Goal: Share content: Share content

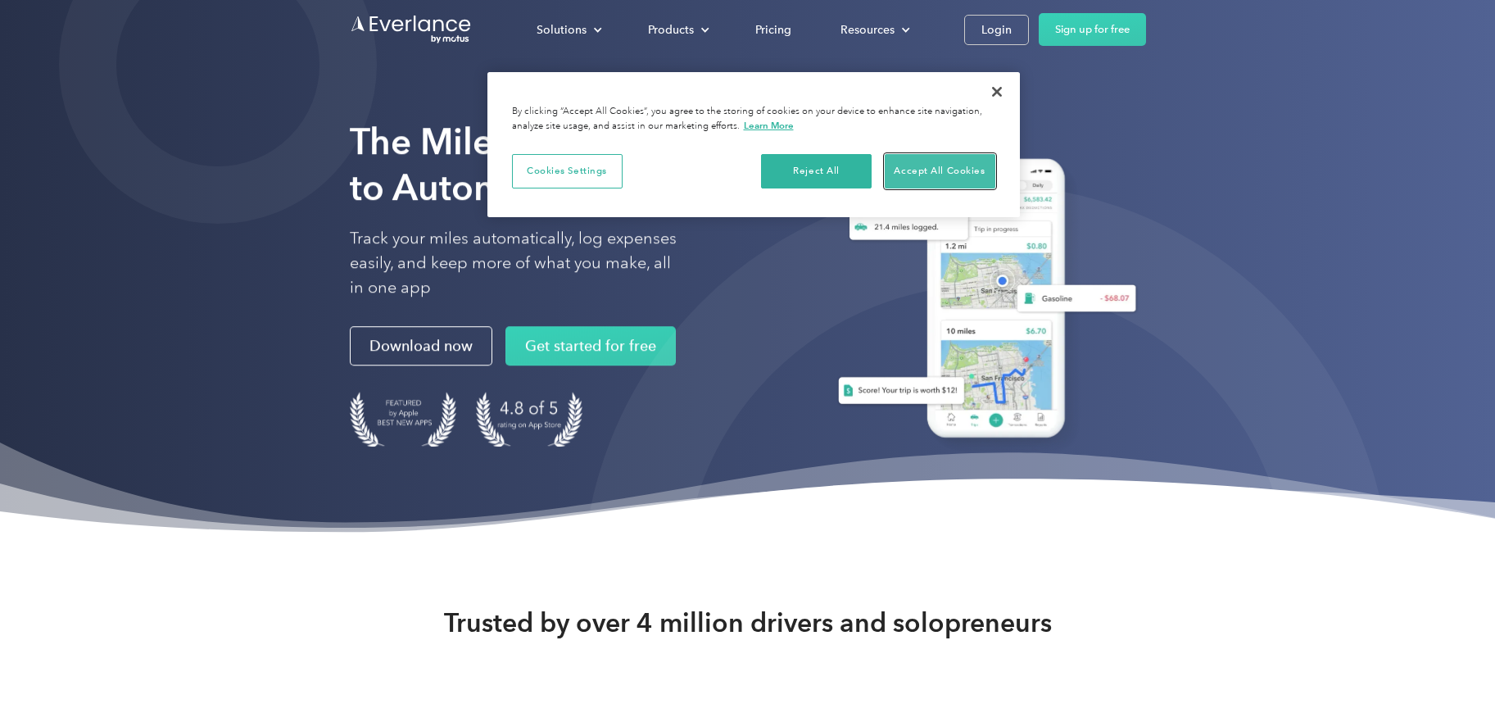
click at [970, 175] on button "Accept All Cookies" at bounding box center [940, 171] width 111 height 34
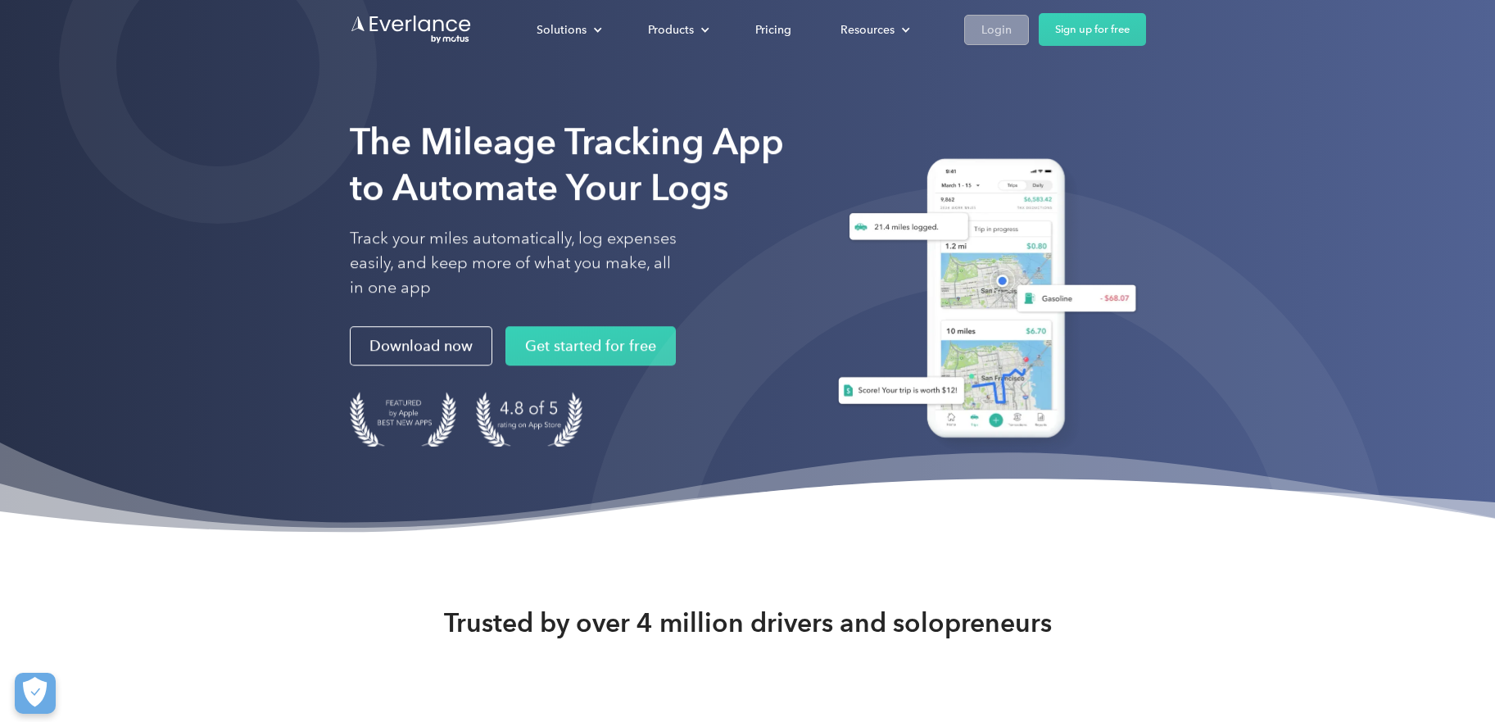
click at [1002, 32] on div "Login" at bounding box center [997, 30] width 30 height 20
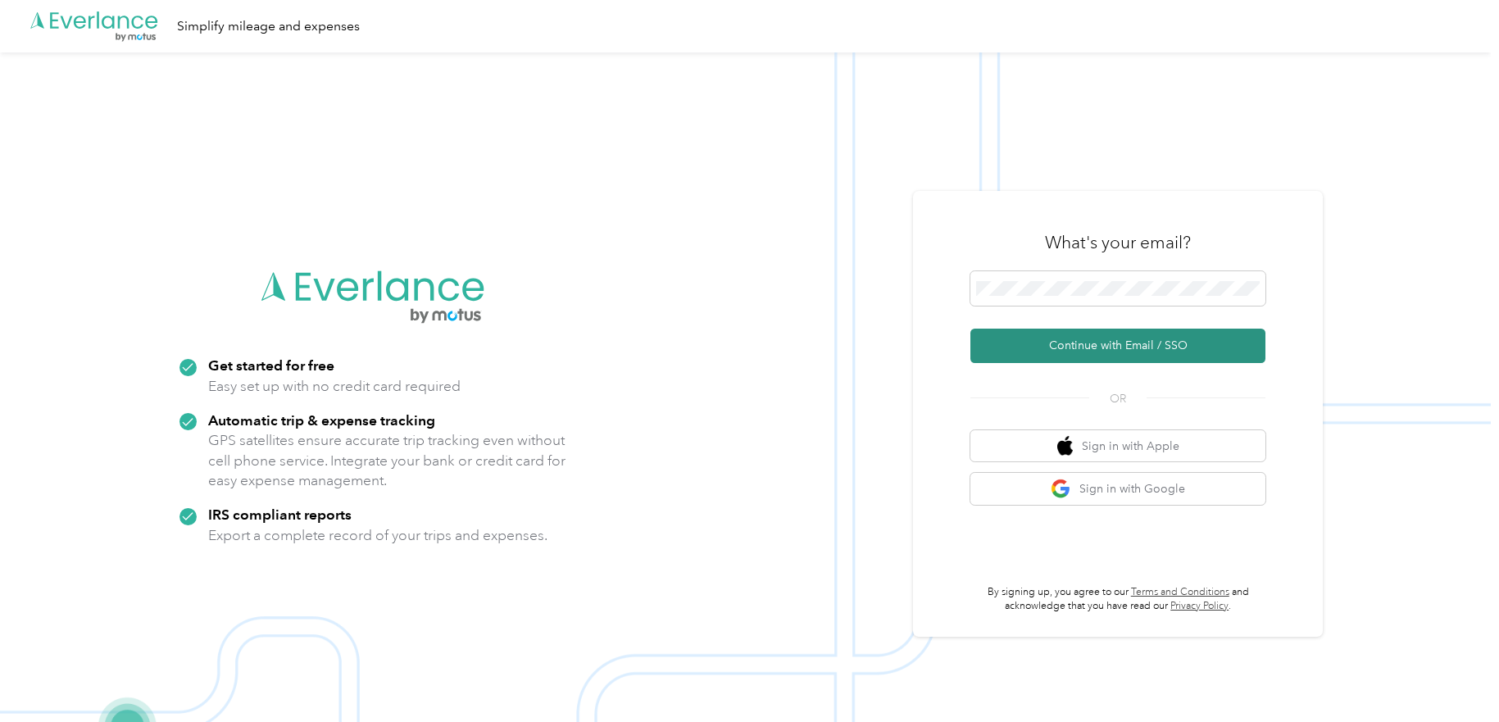
click at [1085, 361] on button "Continue with Email / SSO" at bounding box center [1117, 346] width 295 height 34
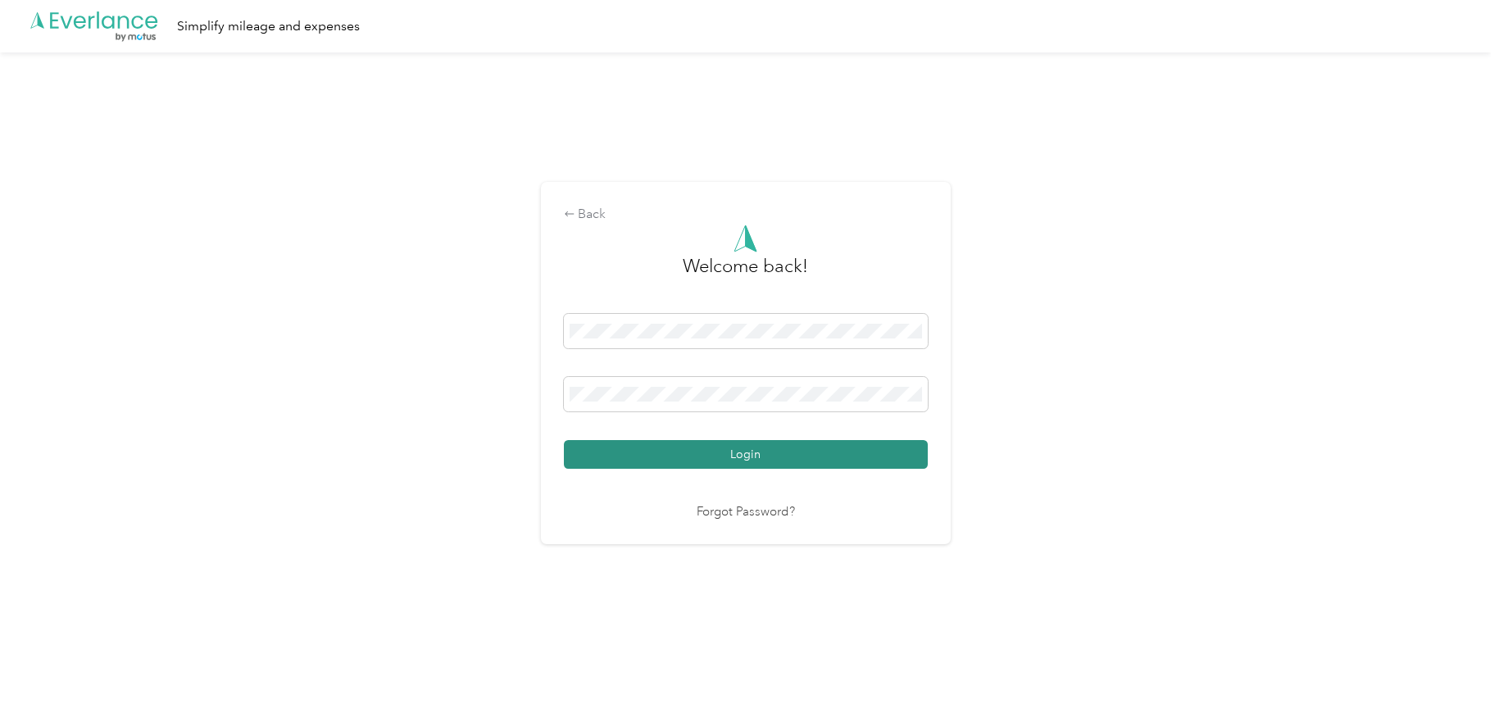
click at [767, 457] on button "Login" at bounding box center [746, 454] width 364 height 29
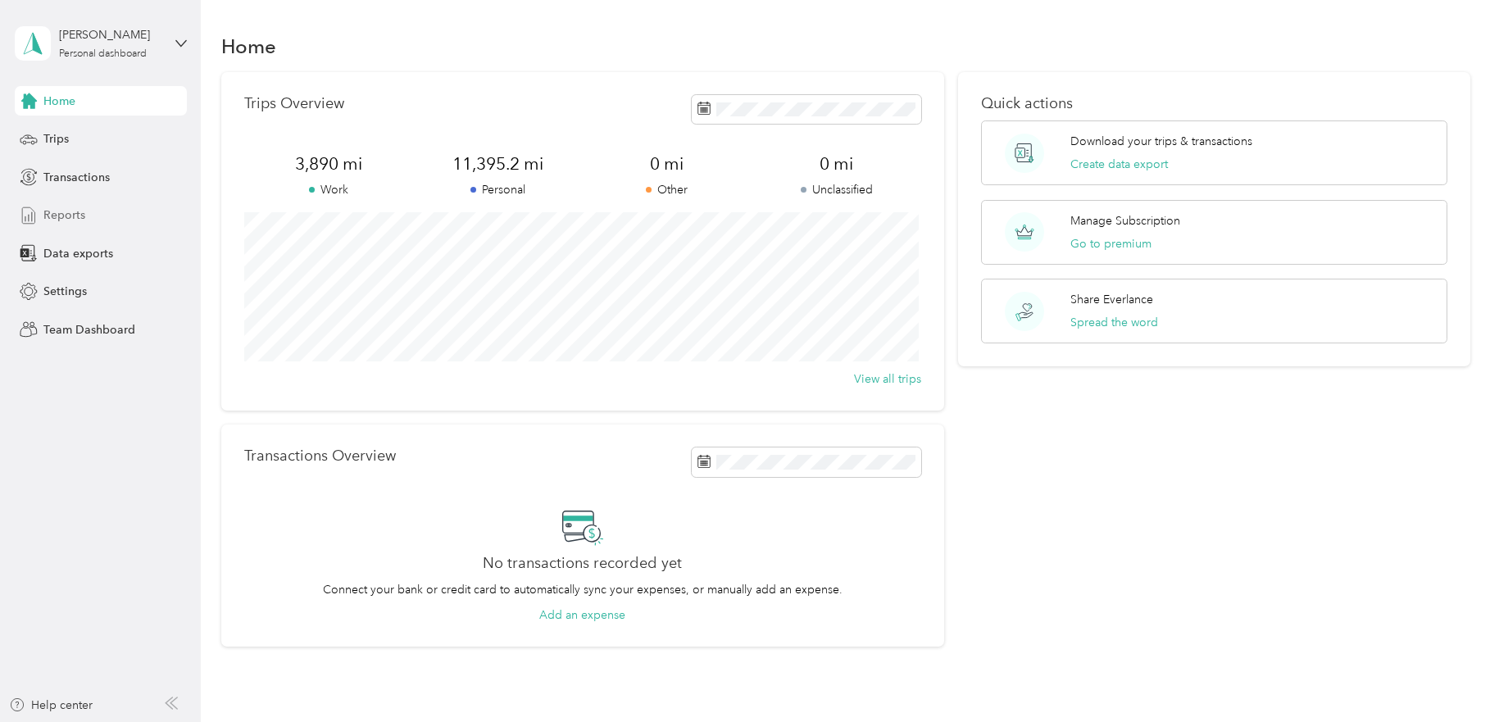
click at [93, 210] on div "Reports" at bounding box center [101, 215] width 172 height 29
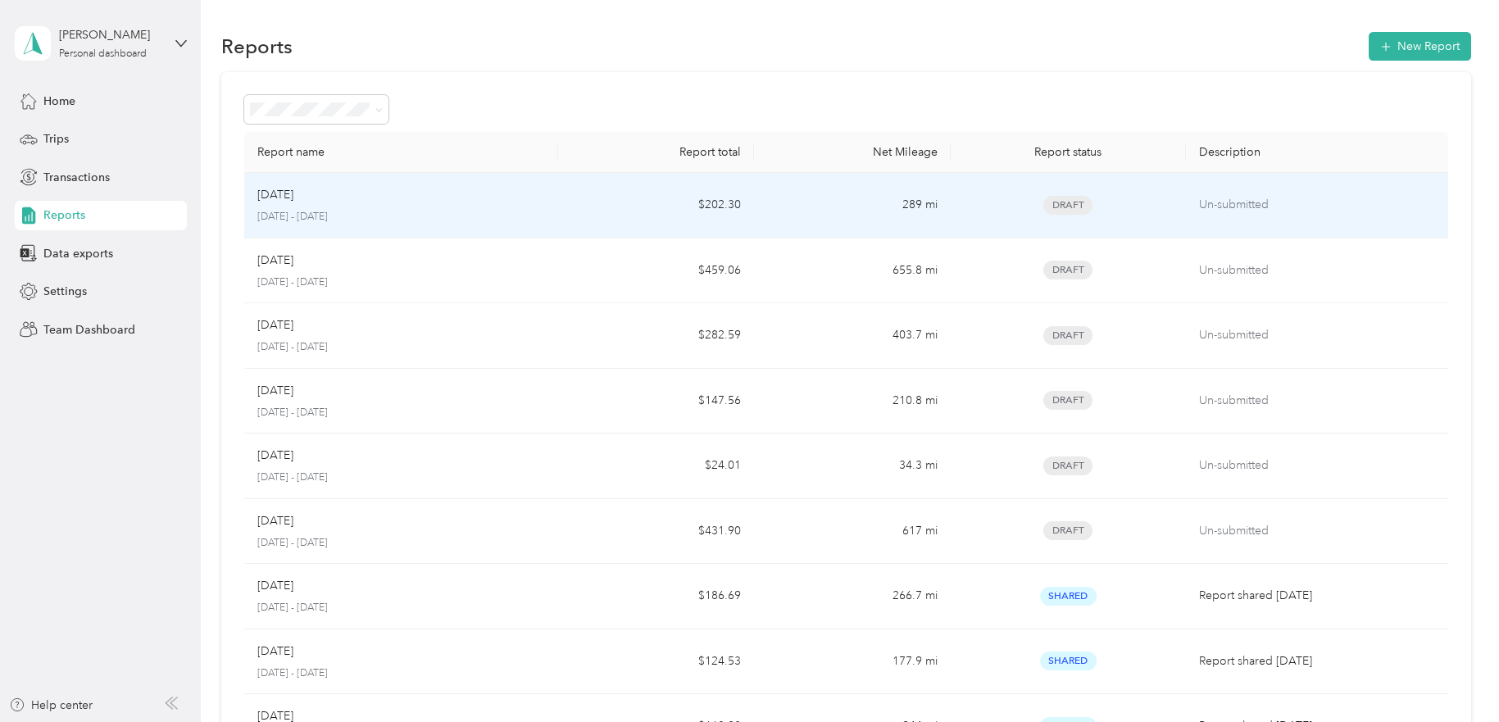
click at [401, 214] on p "June 1 - 30, 2025" at bounding box center [401, 217] width 288 height 15
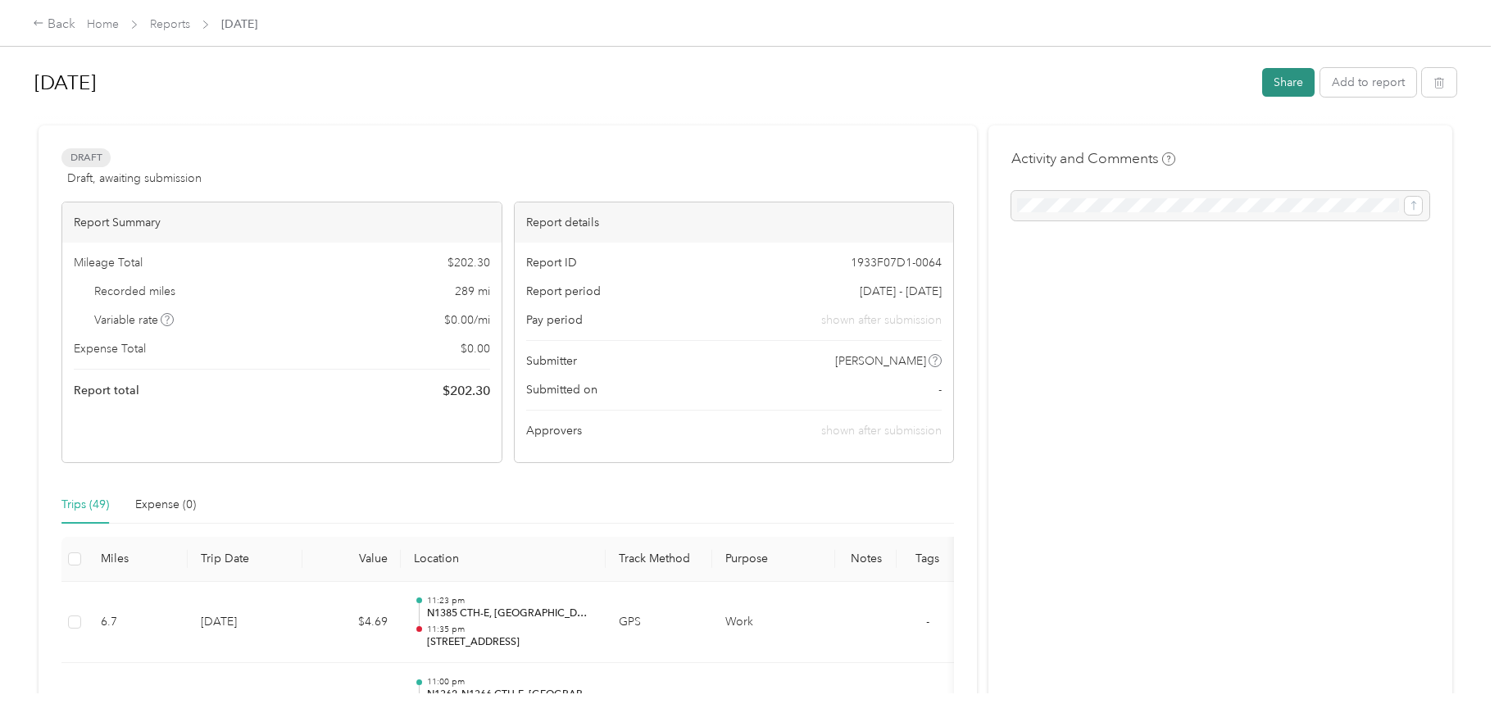
click at [1283, 95] on button "Share" at bounding box center [1288, 82] width 52 height 29
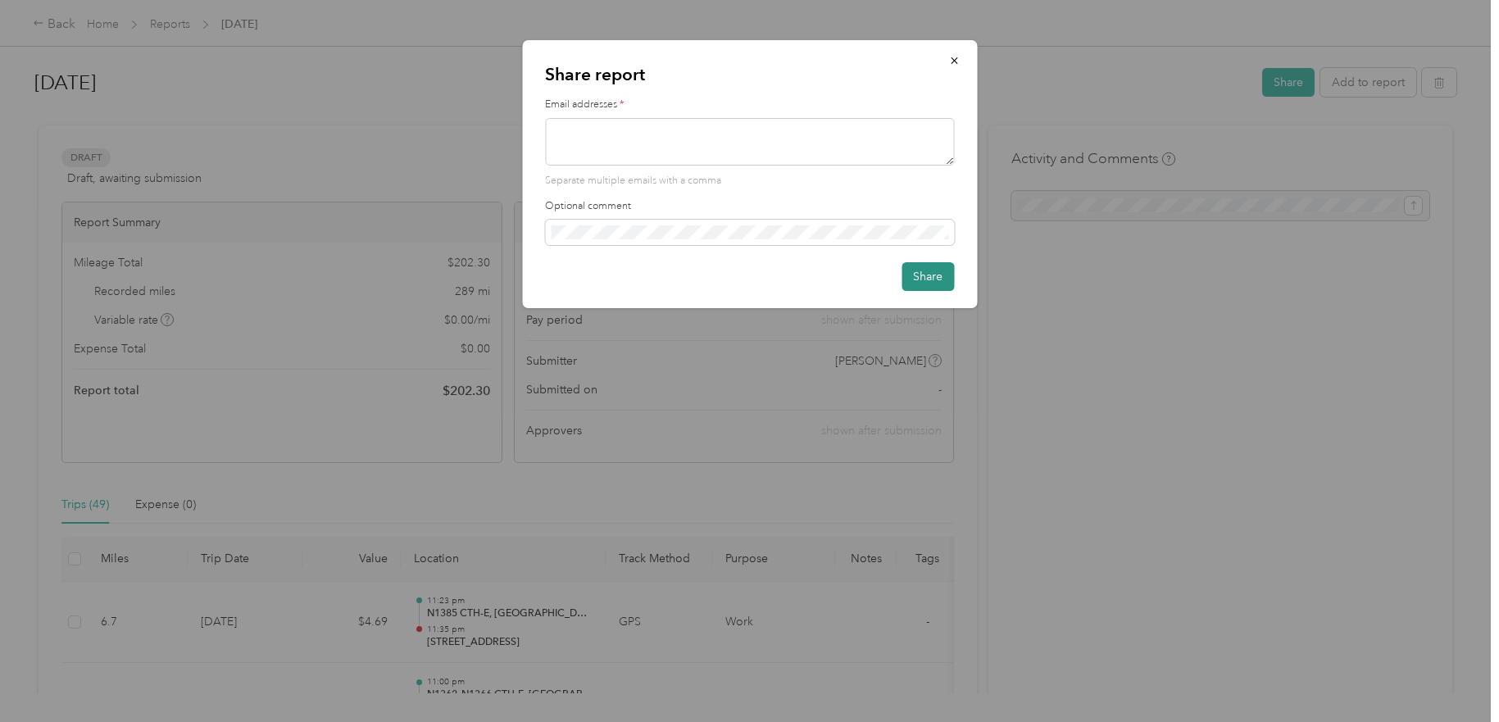
click at [951, 270] on button "Share" at bounding box center [927, 276] width 52 height 29
click at [950, 288] on button "Share" at bounding box center [927, 276] width 52 height 29
click at [946, 267] on button "Share" at bounding box center [927, 276] width 52 height 29
click at [949, 61] on icon "button" at bounding box center [953, 60] width 11 height 11
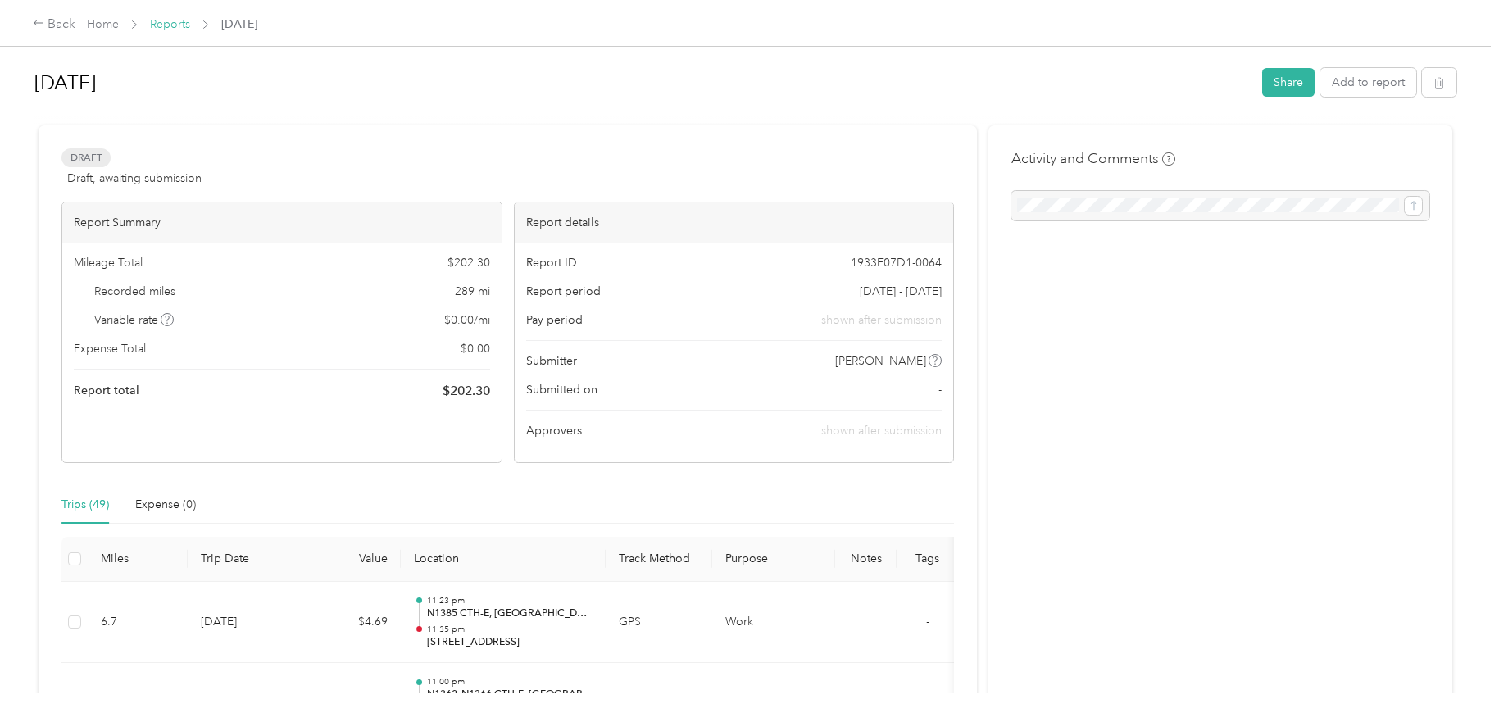
click at [179, 24] on link "Reports" at bounding box center [170, 24] width 40 height 14
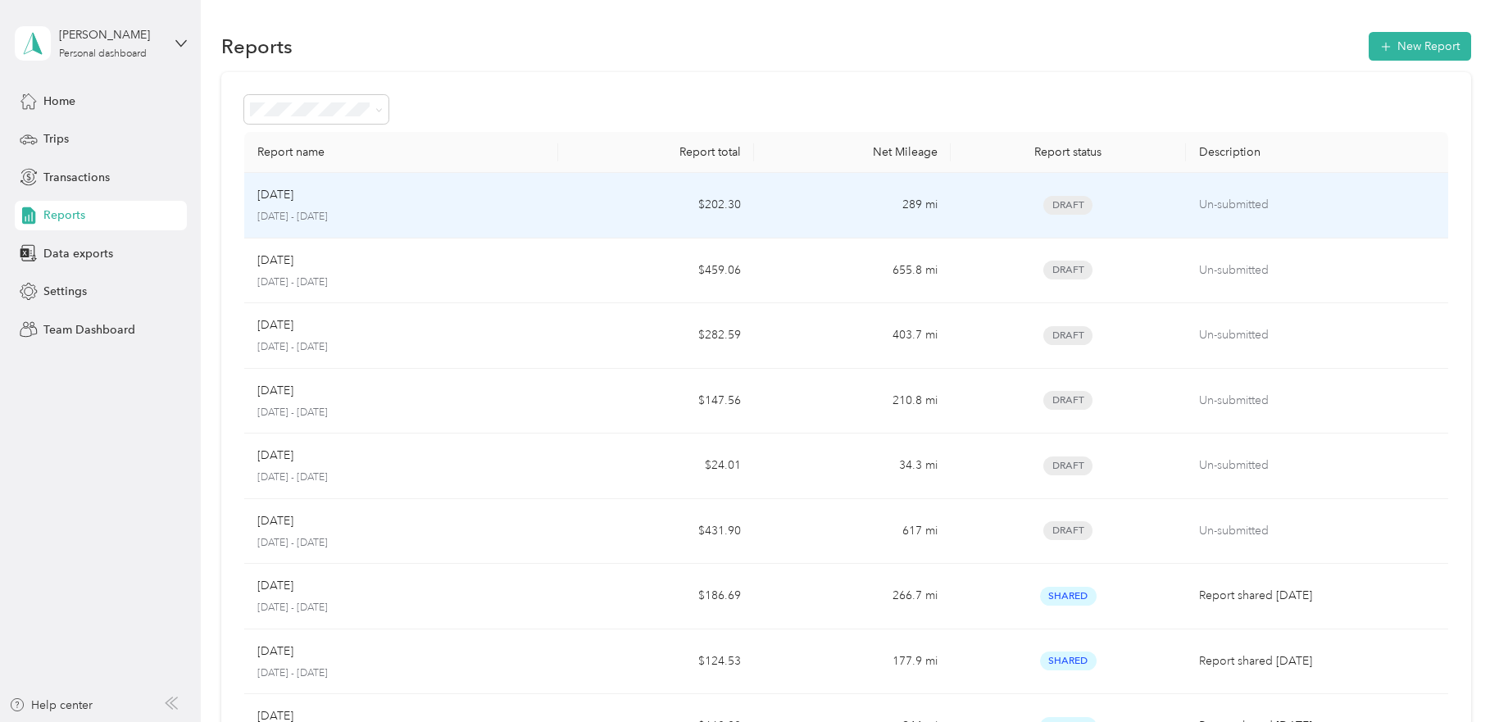
click at [1249, 201] on p "Un-submitted" at bounding box center [1316, 205] width 235 height 18
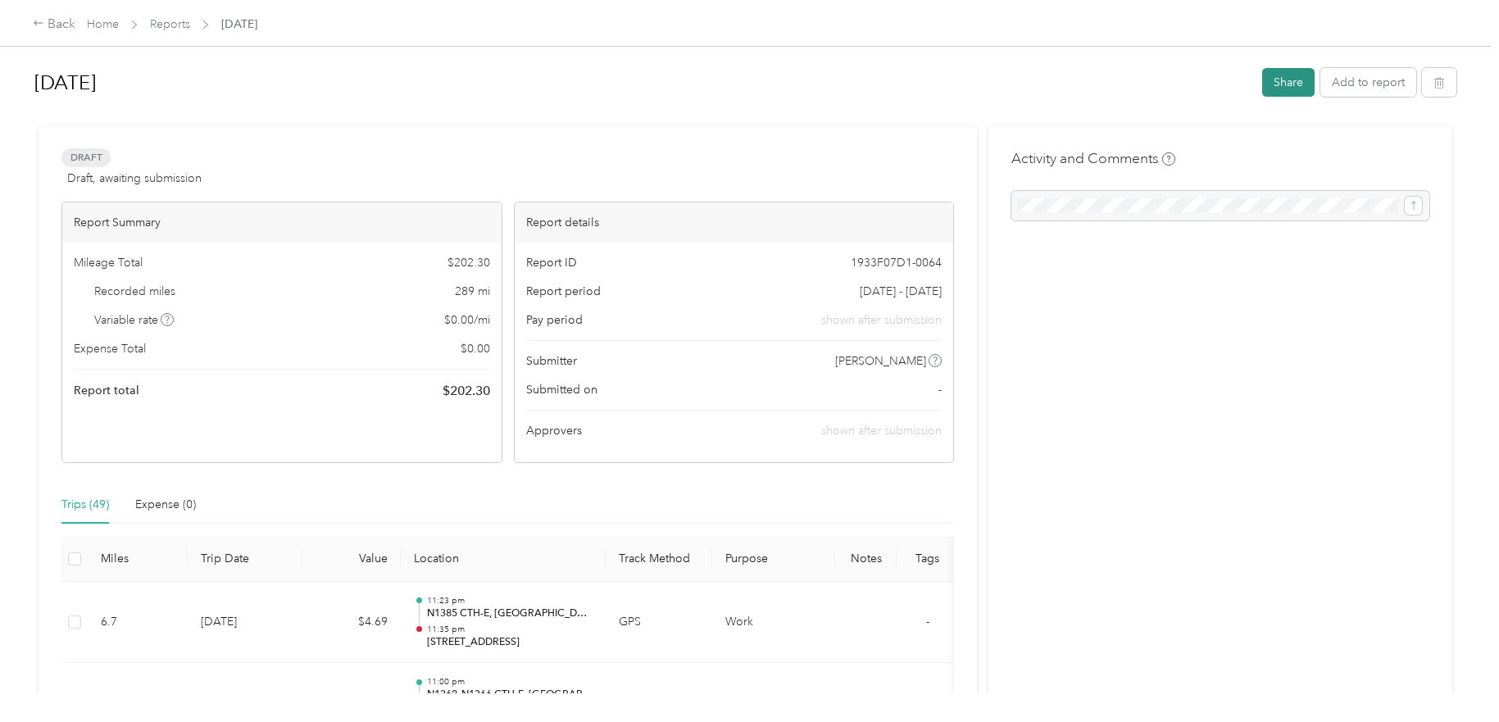
click at [1287, 84] on button "Share" at bounding box center [1288, 82] width 52 height 29
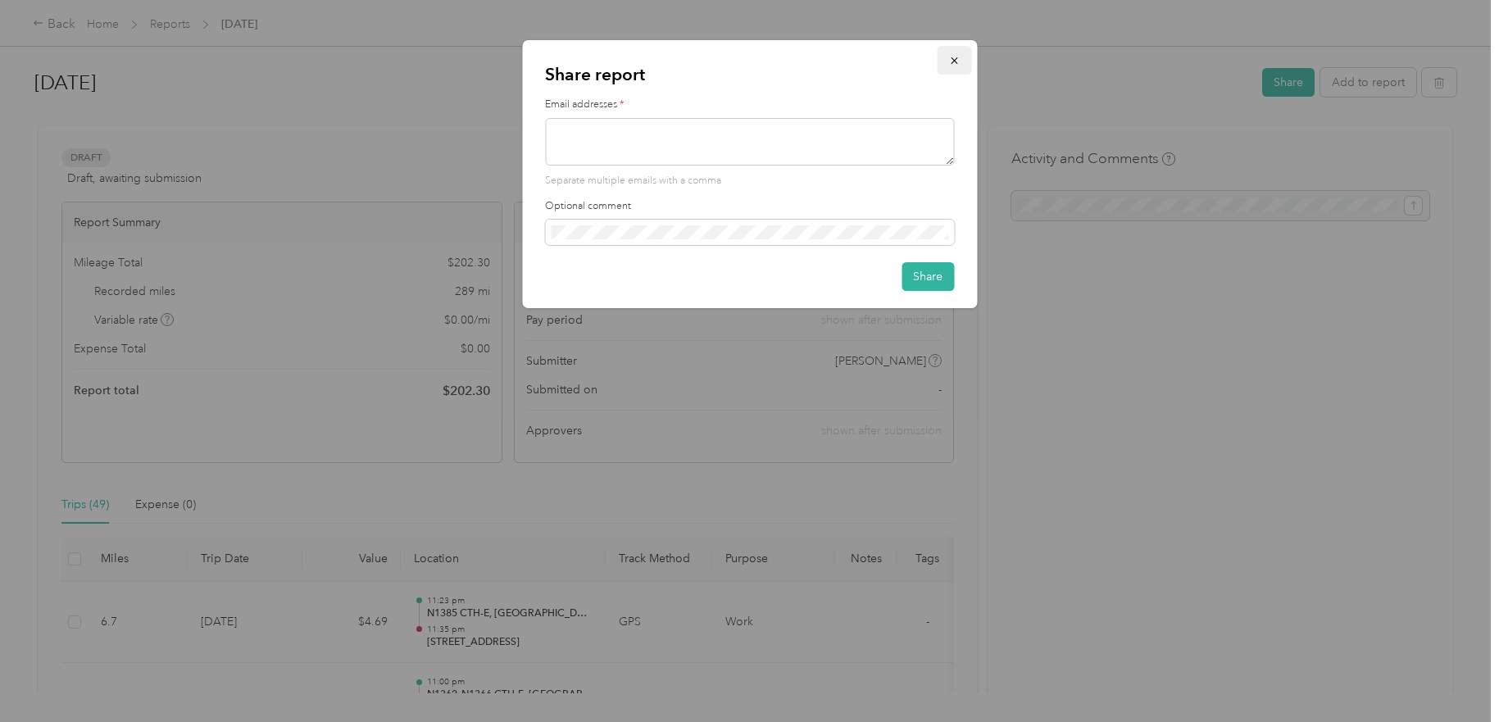
click at [952, 66] on button "button" at bounding box center [954, 60] width 34 height 29
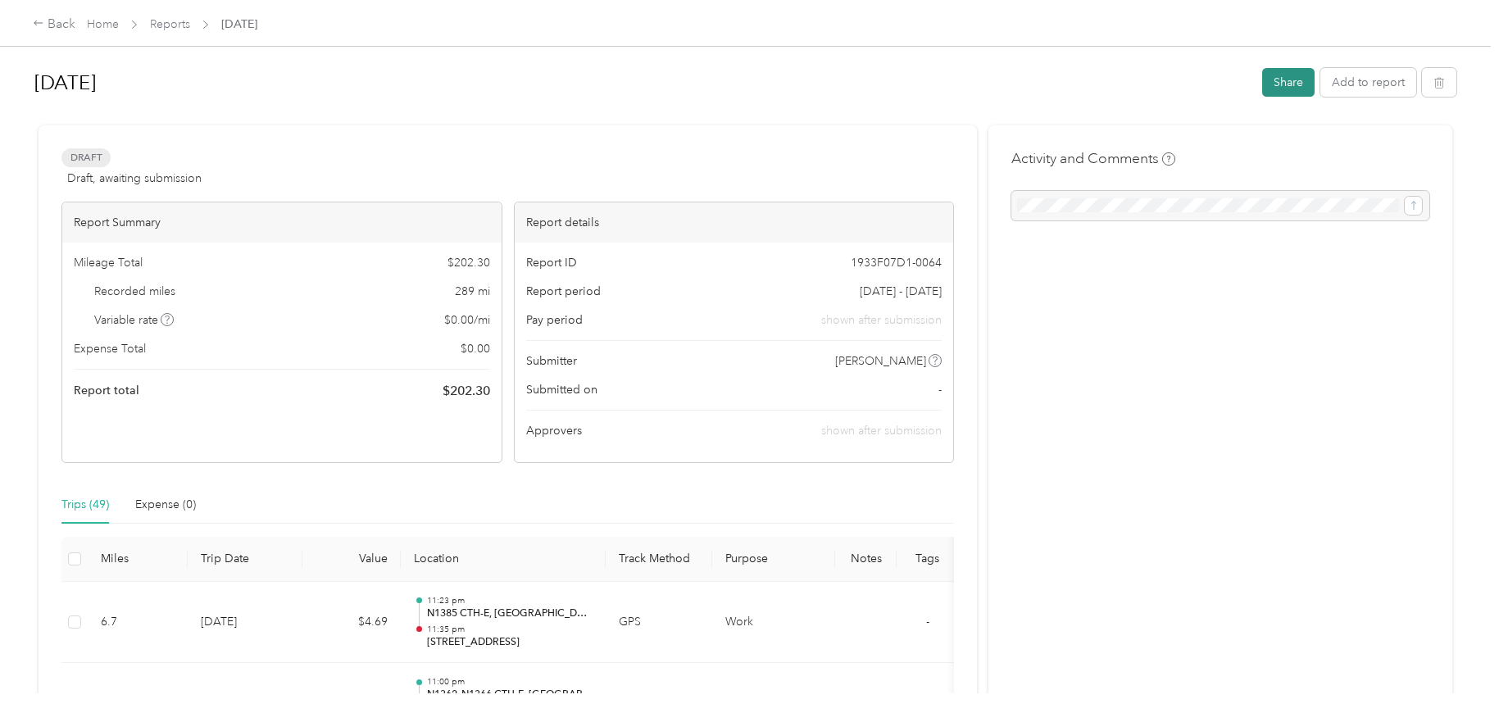
click at [1278, 96] on button "Share" at bounding box center [1288, 82] width 52 height 29
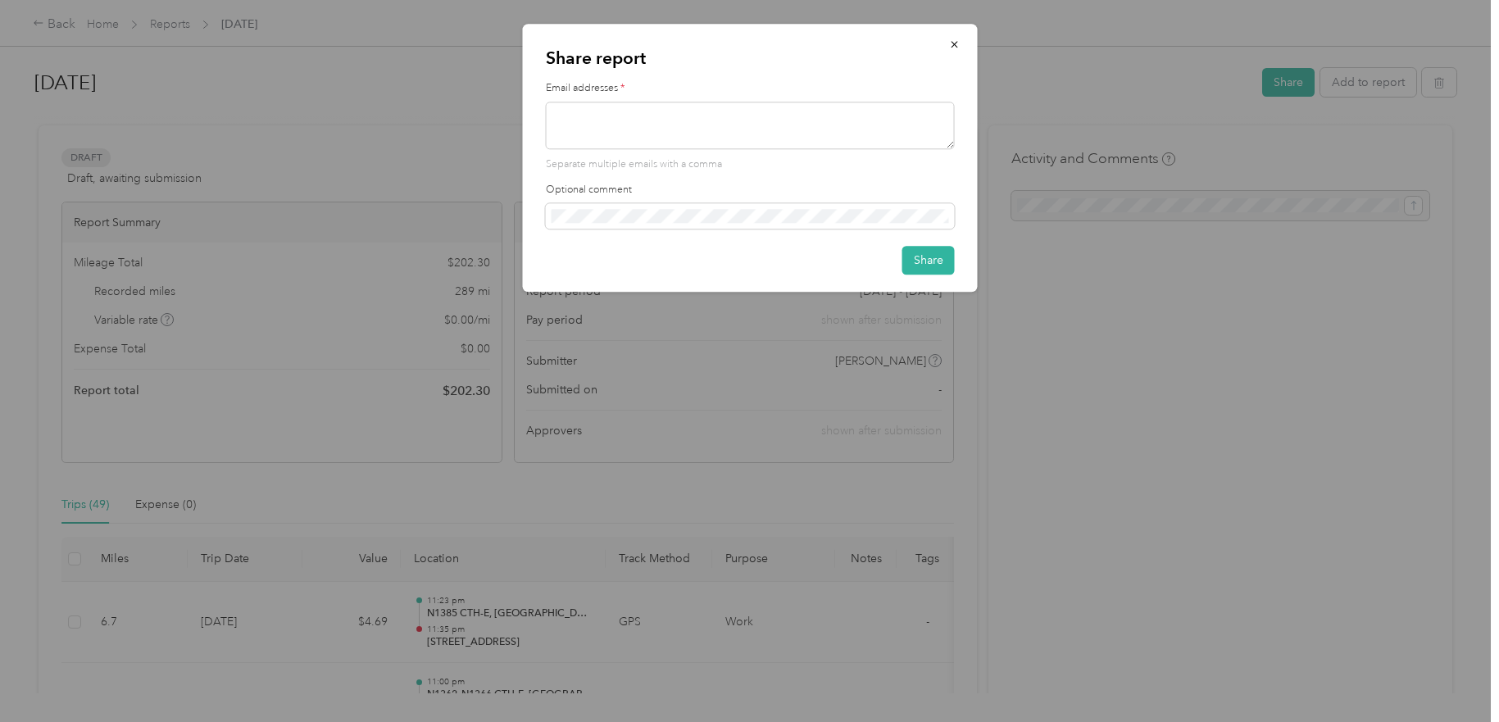
click at [1280, 92] on div at bounding box center [749, 361] width 1499 height 722
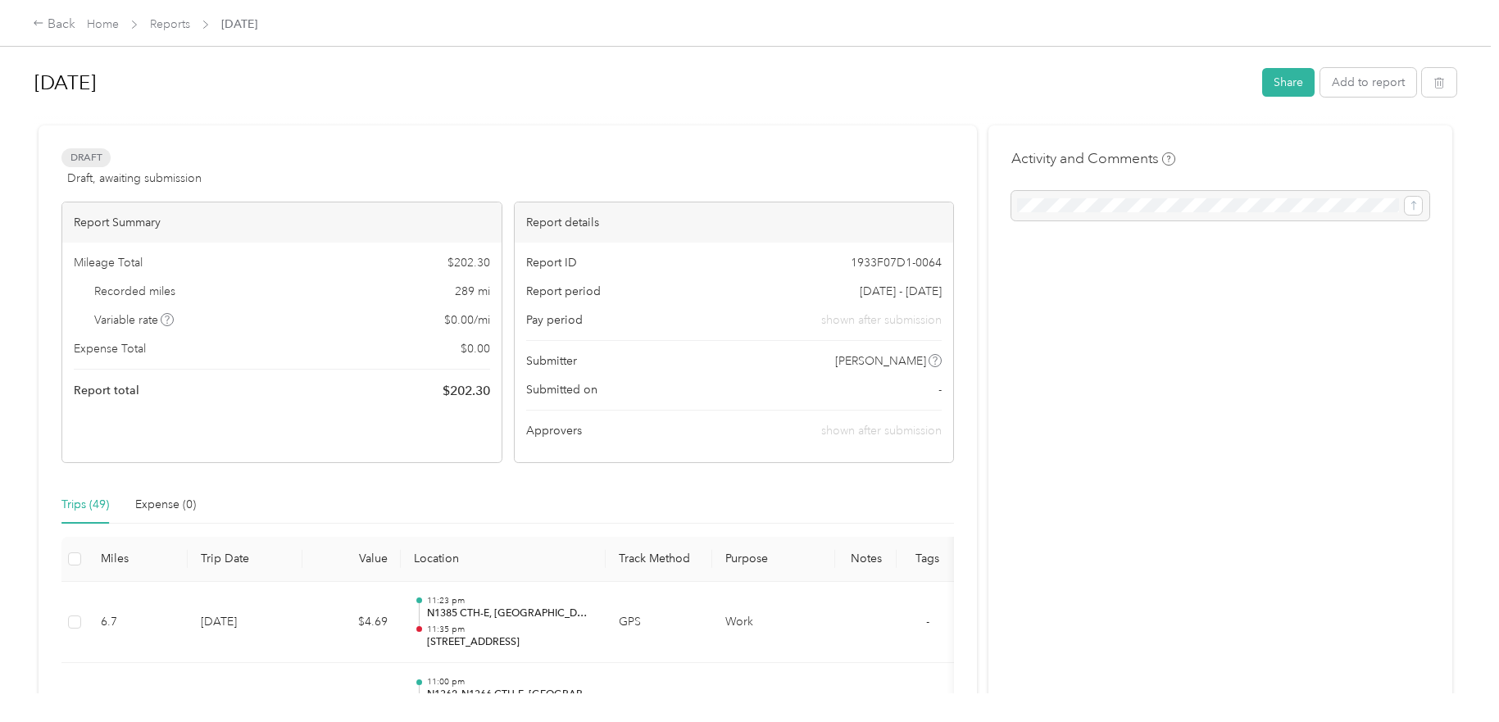
click at [1277, 66] on div "Jun 2025 Share Add to report" at bounding box center [745, 85] width 1422 height 48
click at [1273, 74] on button "Share" at bounding box center [1288, 82] width 52 height 29
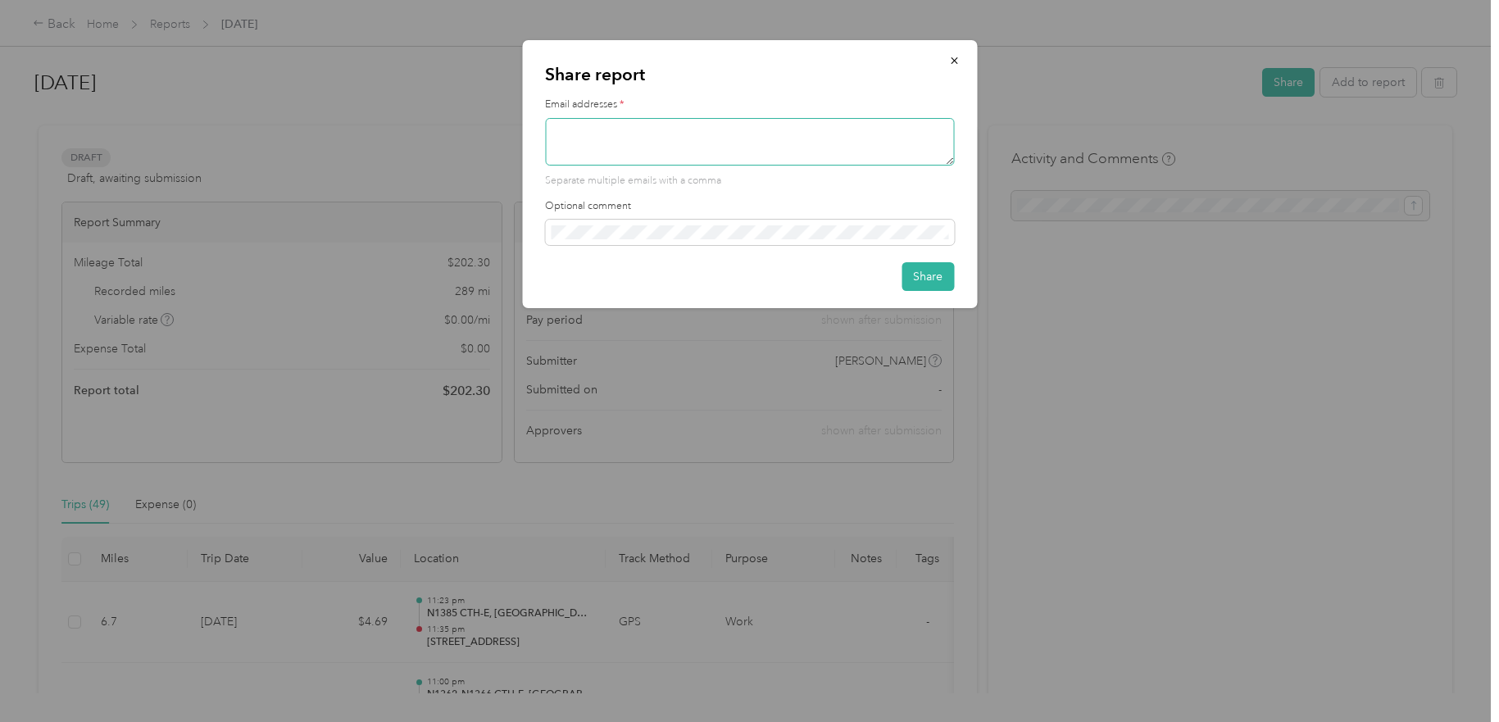
click at [700, 145] on textarea at bounding box center [749, 142] width 409 height 48
type textarea "mark@wnmdag.org"
click at [935, 271] on button "Share" at bounding box center [927, 276] width 52 height 29
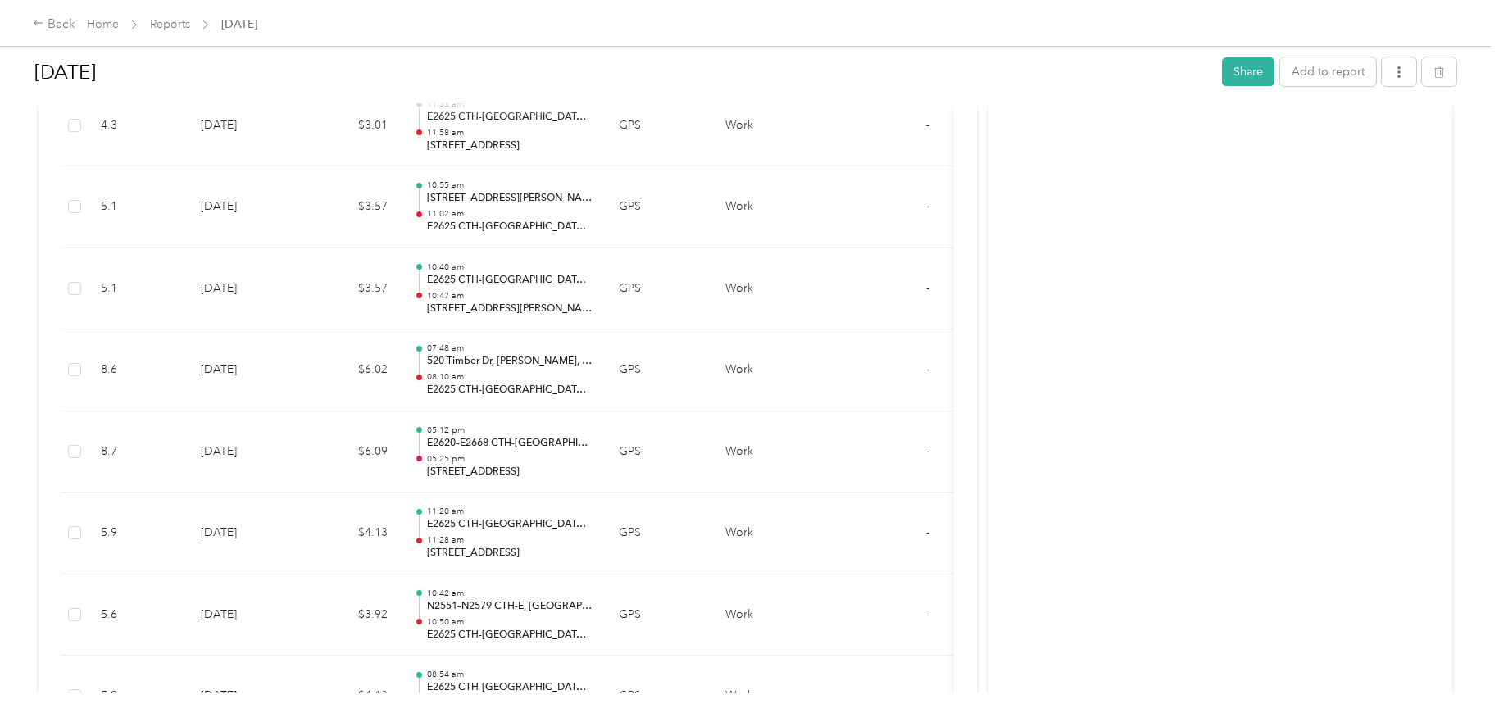
scroll to position [3326, 0]
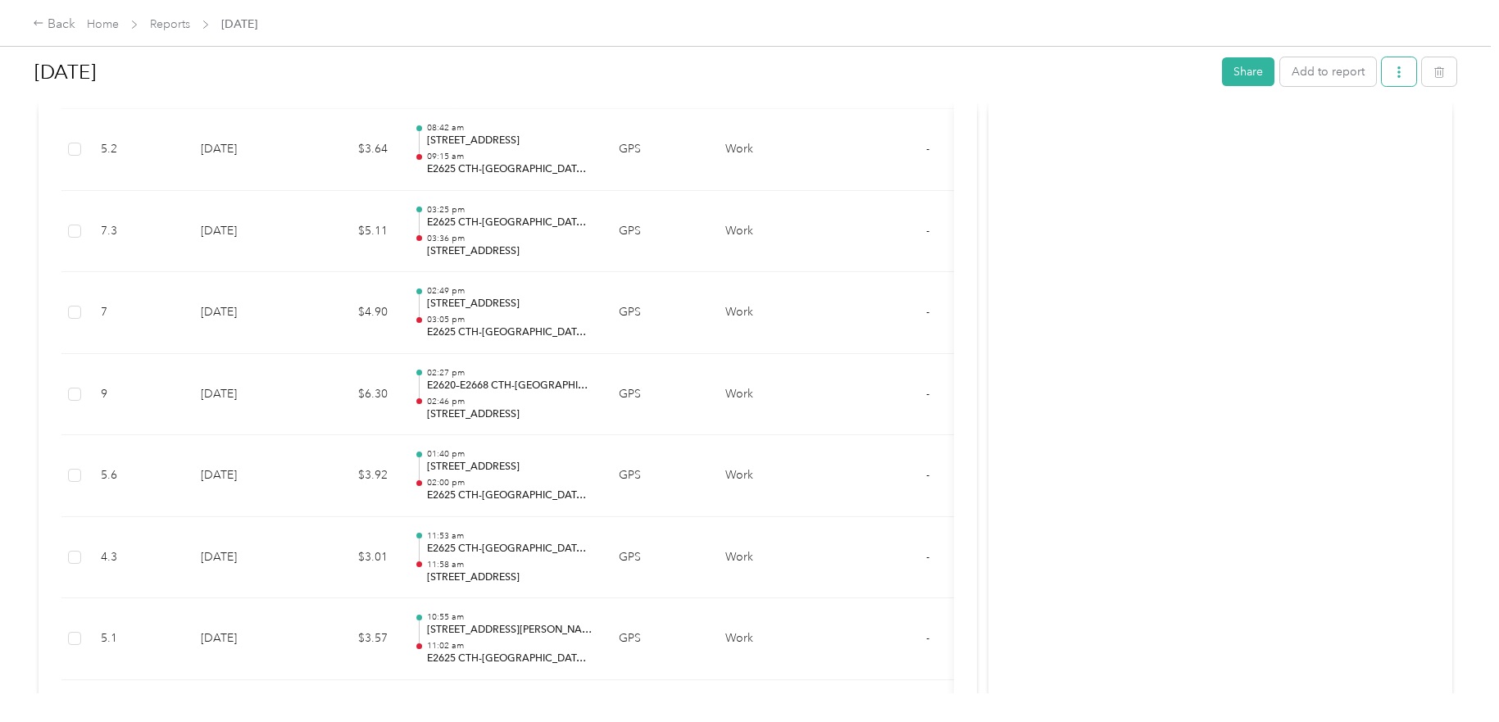
click at [1397, 78] on icon "button" at bounding box center [1398, 71] width 11 height 11
click at [1352, 137] on span "Download" at bounding box center [1348, 132] width 54 height 17
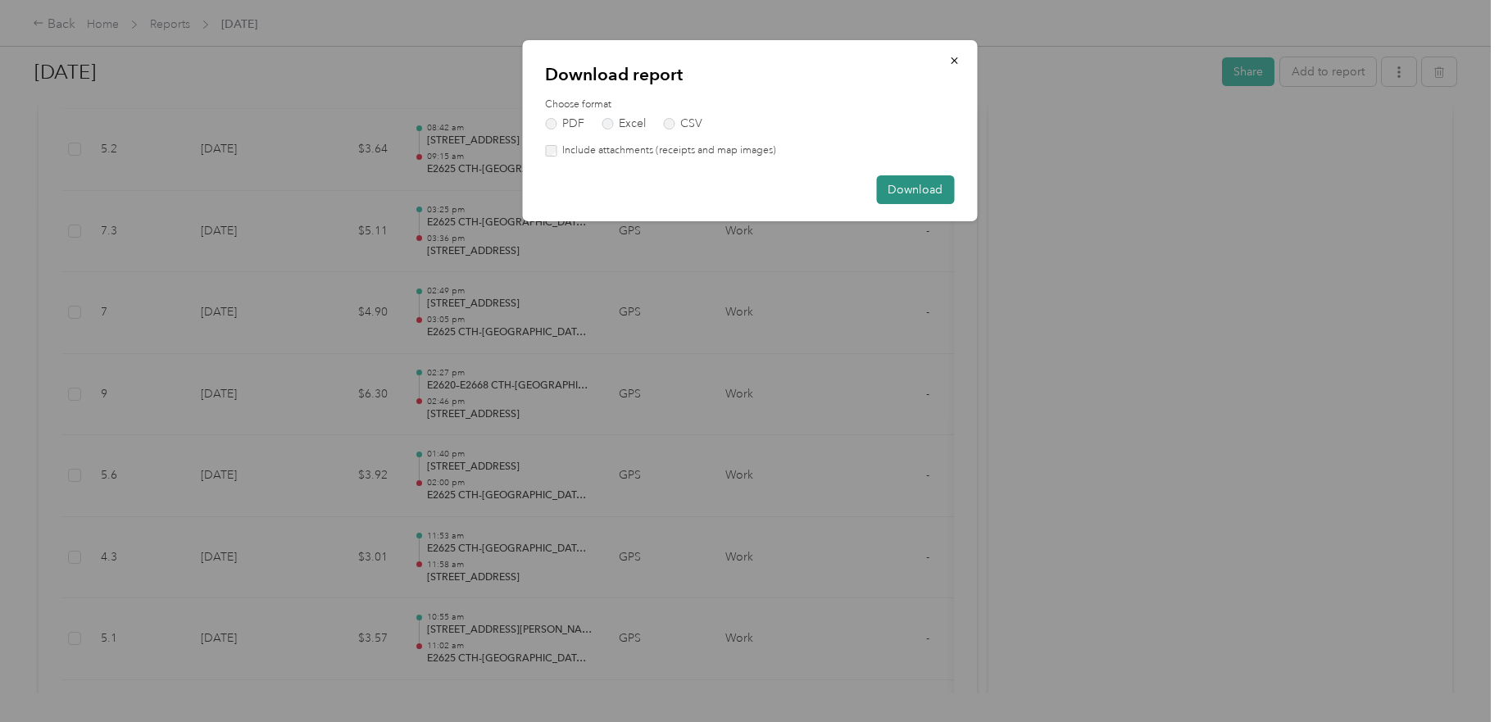
click at [915, 191] on button "Download" at bounding box center [915, 189] width 78 height 29
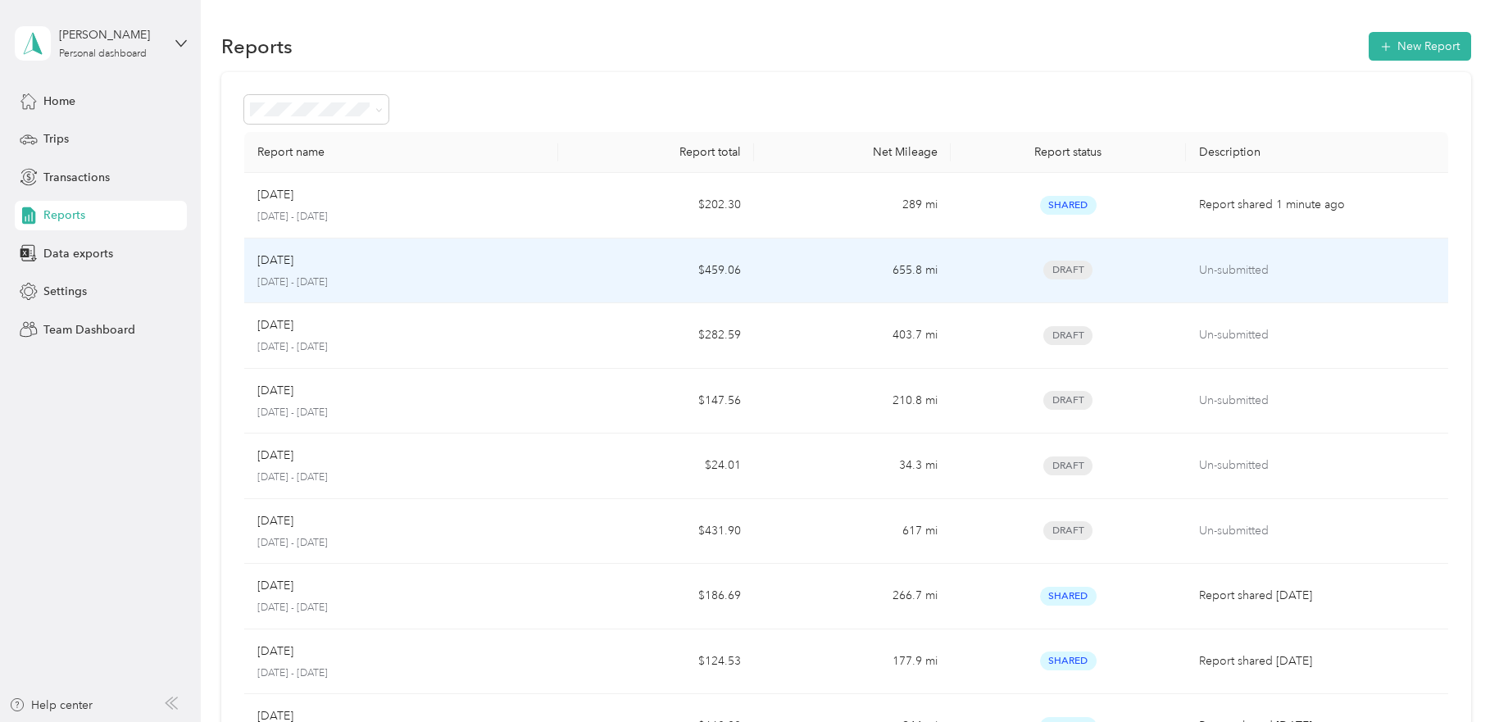
click at [724, 279] on td "$459.06" at bounding box center [656, 271] width 196 height 66
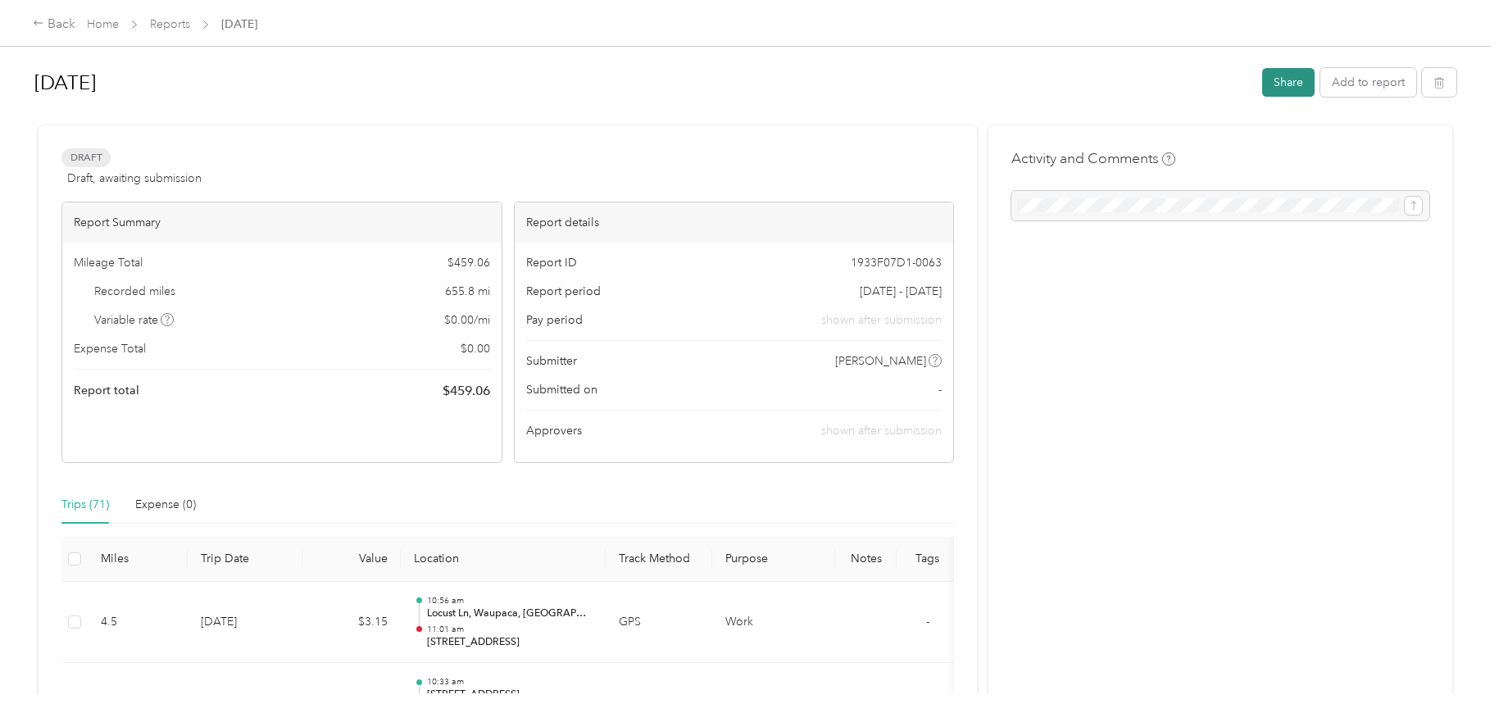
click at [1287, 91] on button "Share" at bounding box center [1288, 82] width 52 height 29
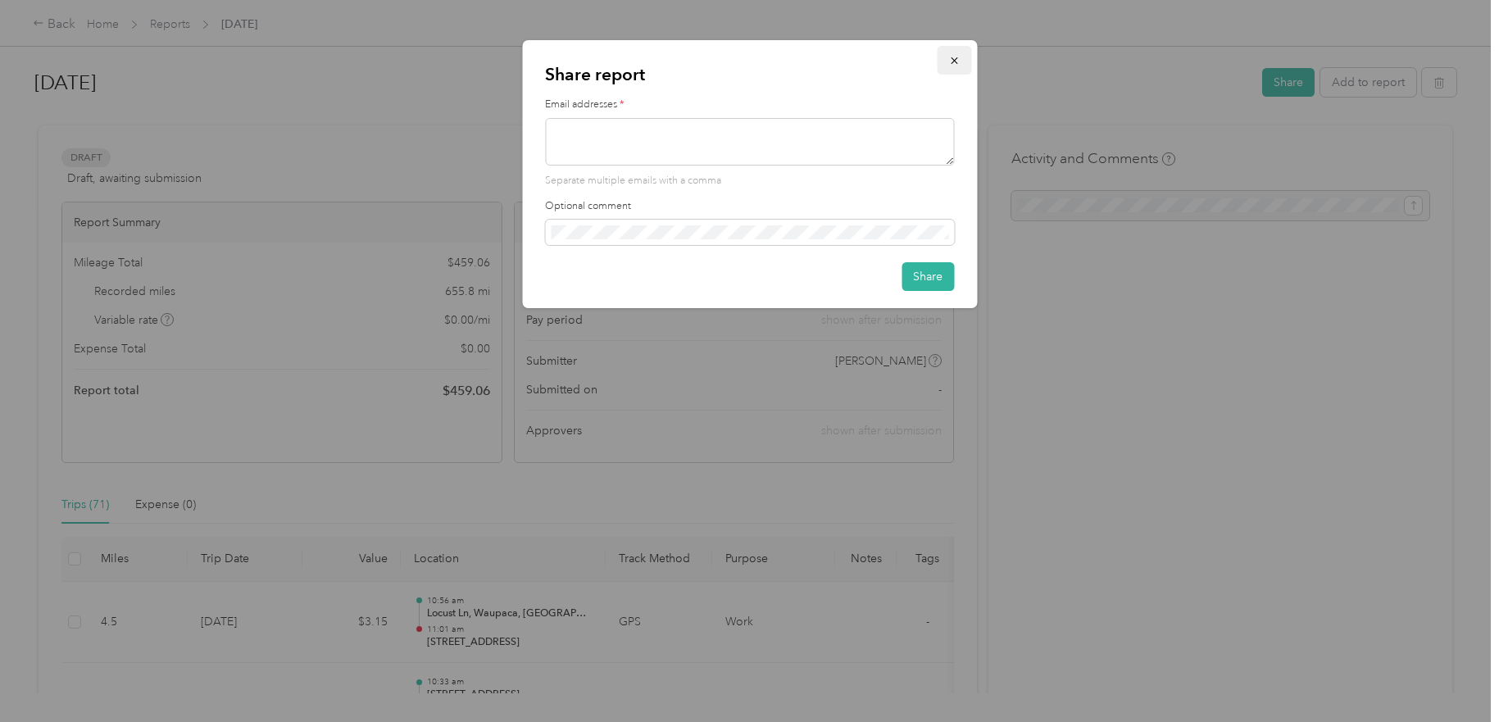
click at [960, 62] on button "button" at bounding box center [954, 60] width 34 height 29
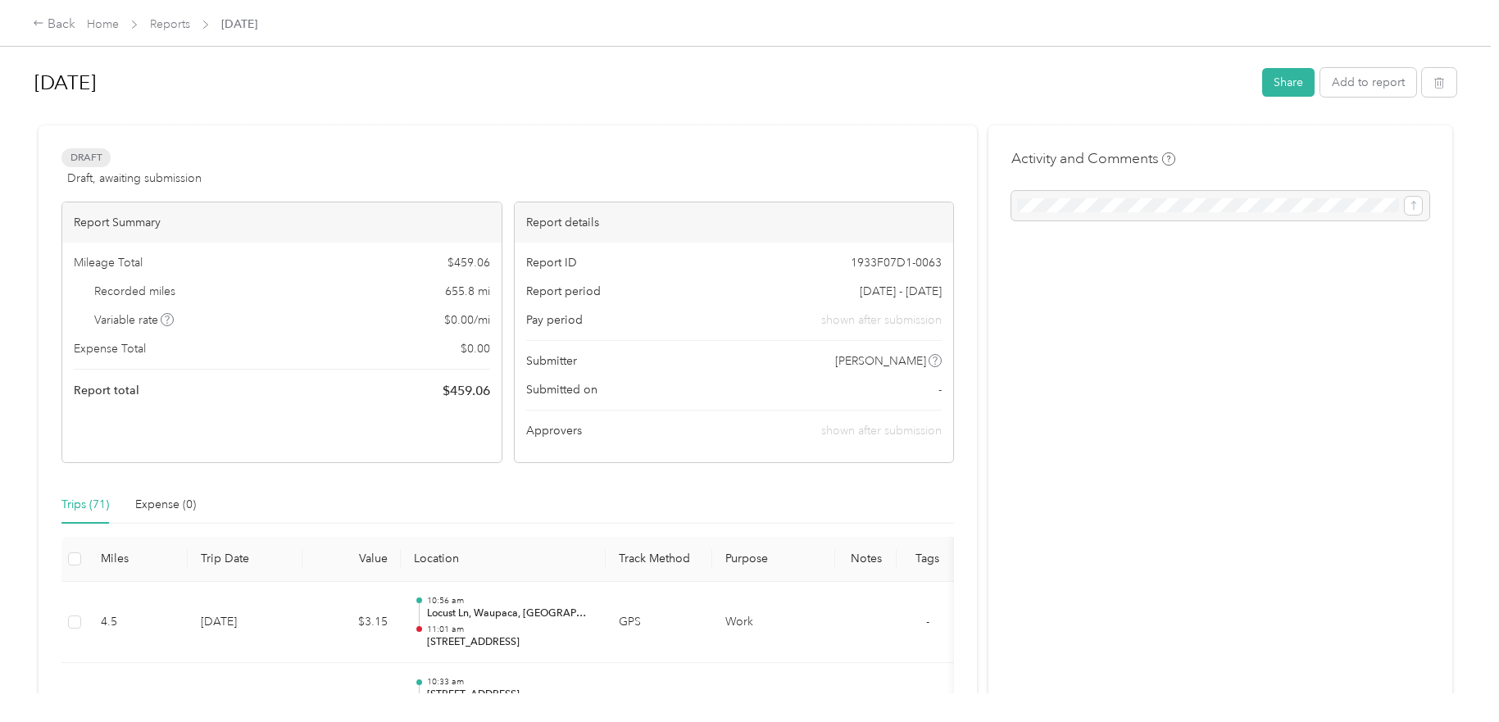
click at [959, 61] on div "Share report Email addresses * Separate multiple emails with a comma Optional c…" at bounding box center [749, 145] width 455 height 268
click at [165, 22] on link "Reports" at bounding box center [170, 24] width 40 height 14
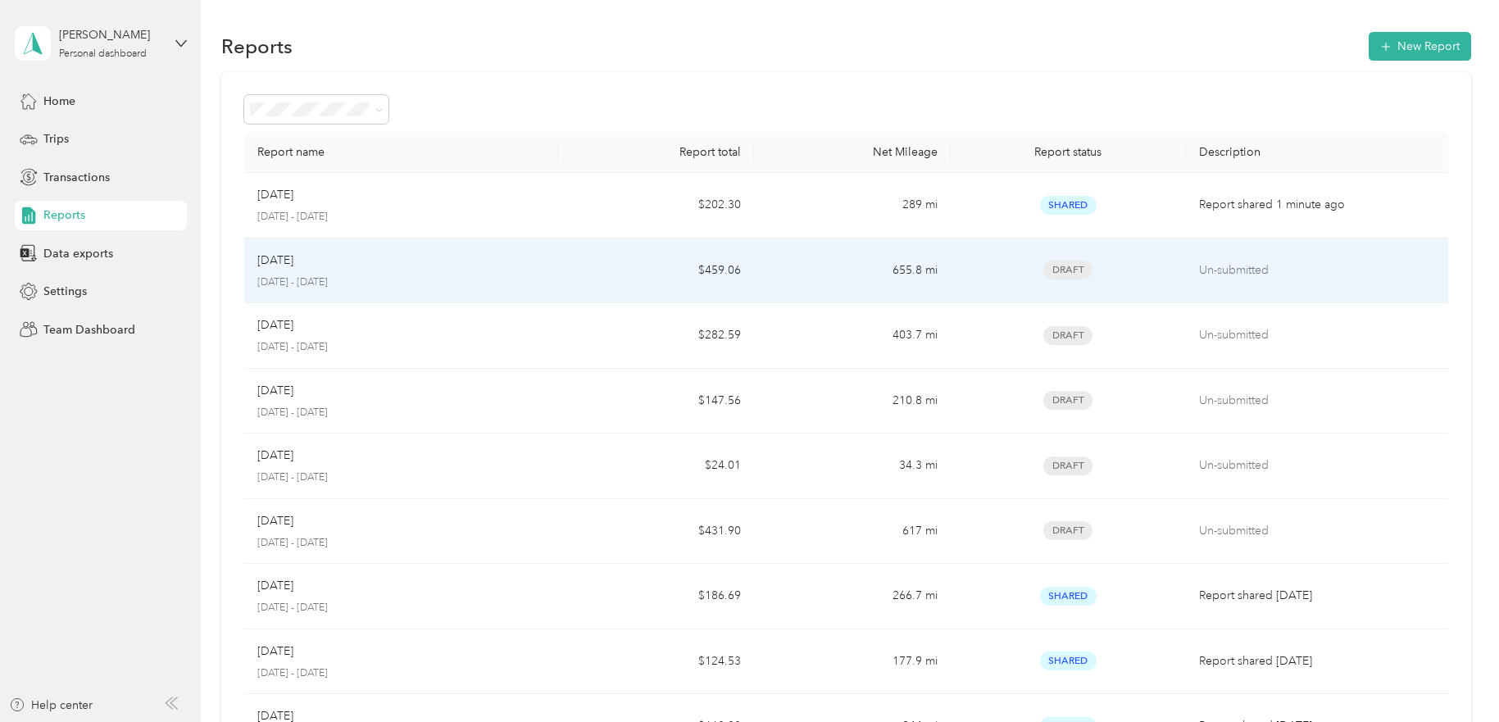
click at [288, 267] on p "Jul 2025" at bounding box center [275, 261] width 36 height 18
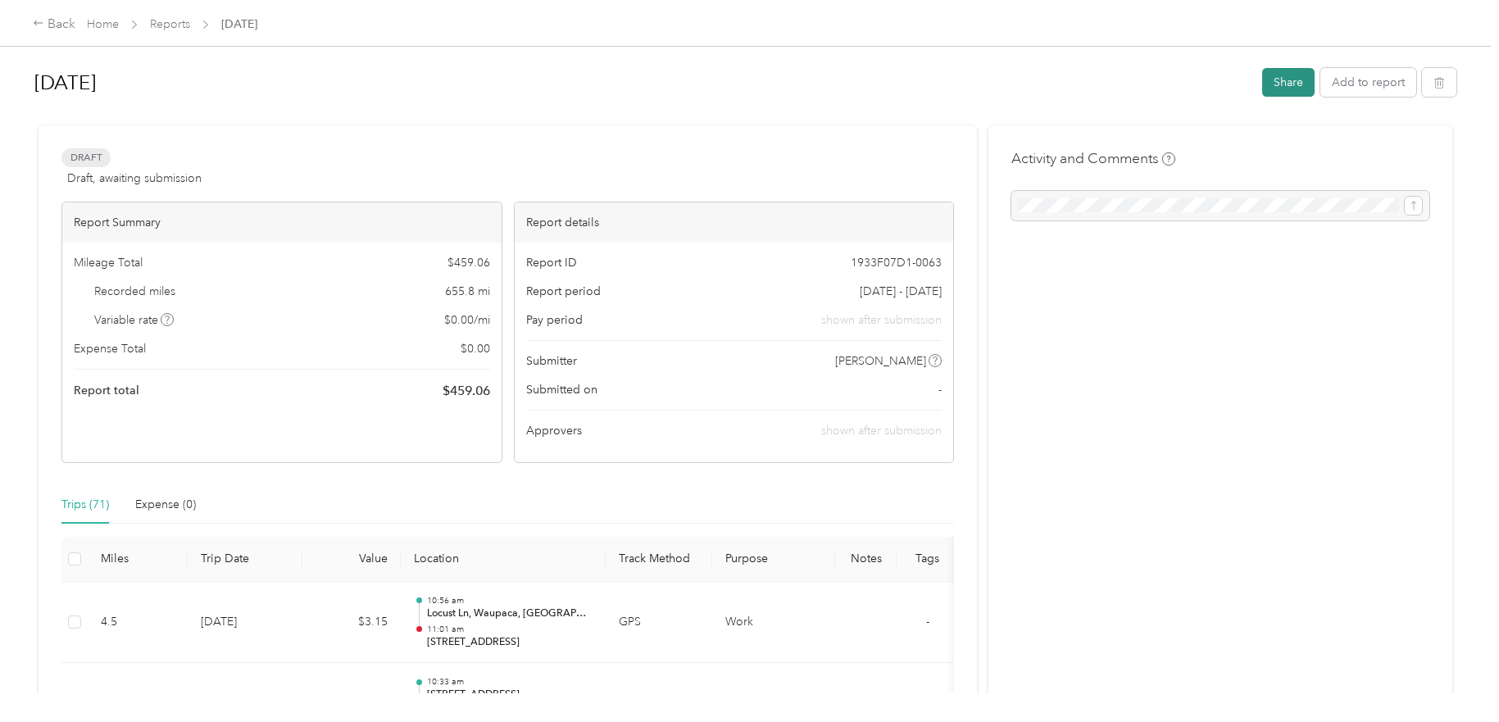
click at [1300, 79] on button "Share" at bounding box center [1288, 82] width 52 height 29
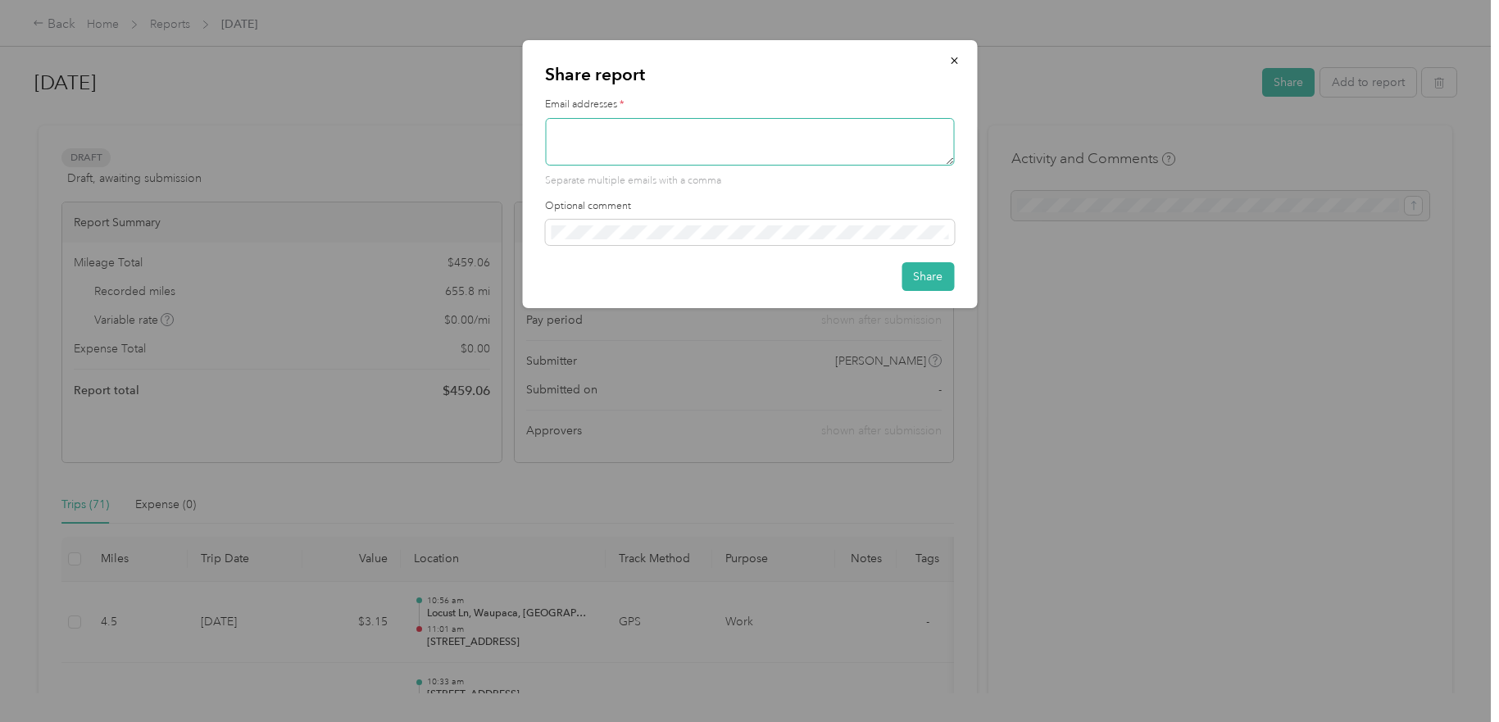
click at [620, 125] on textarea at bounding box center [749, 142] width 409 height 48
type textarea "mark@wnmdag.org"
click at [925, 278] on button "Share" at bounding box center [927, 276] width 52 height 29
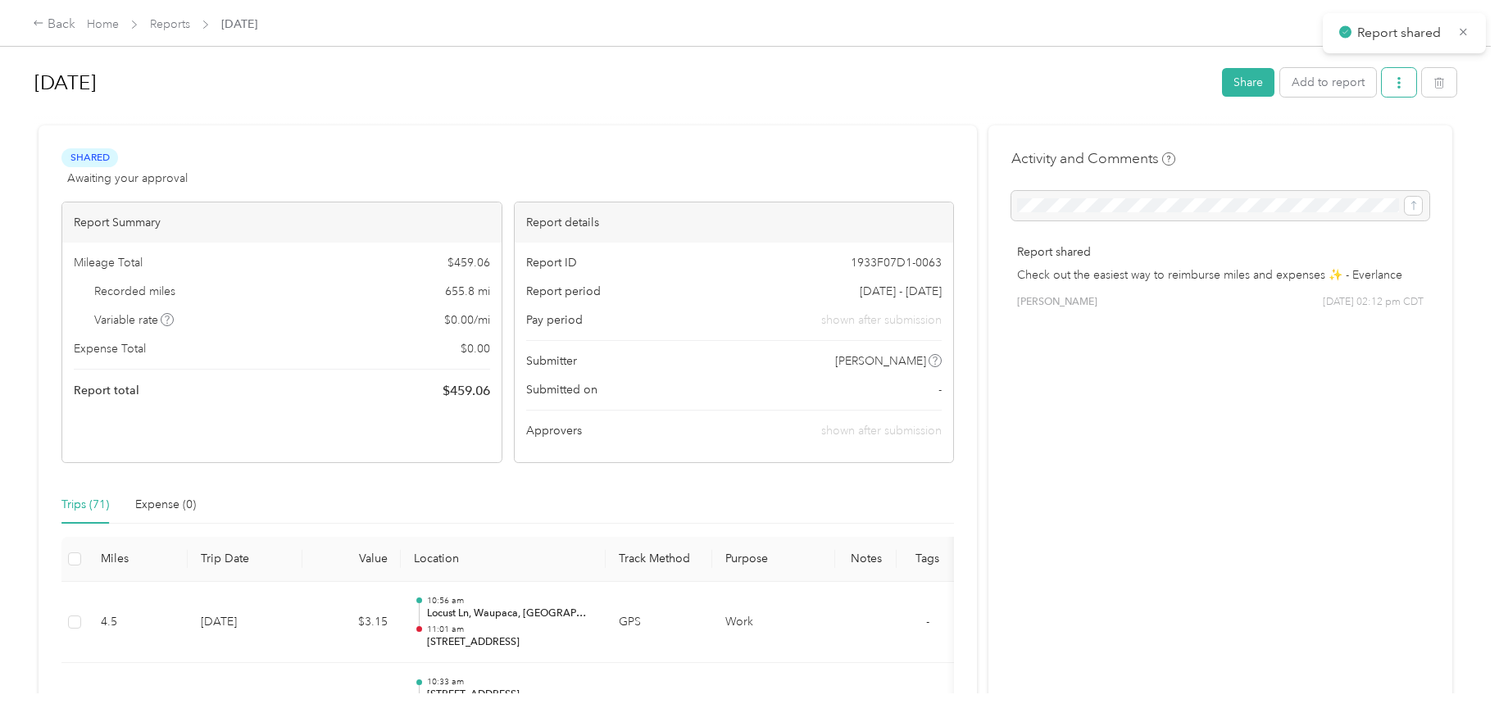
click at [1392, 92] on button "button" at bounding box center [1399, 82] width 34 height 29
click at [1349, 145] on span "Download" at bounding box center [1348, 142] width 54 height 17
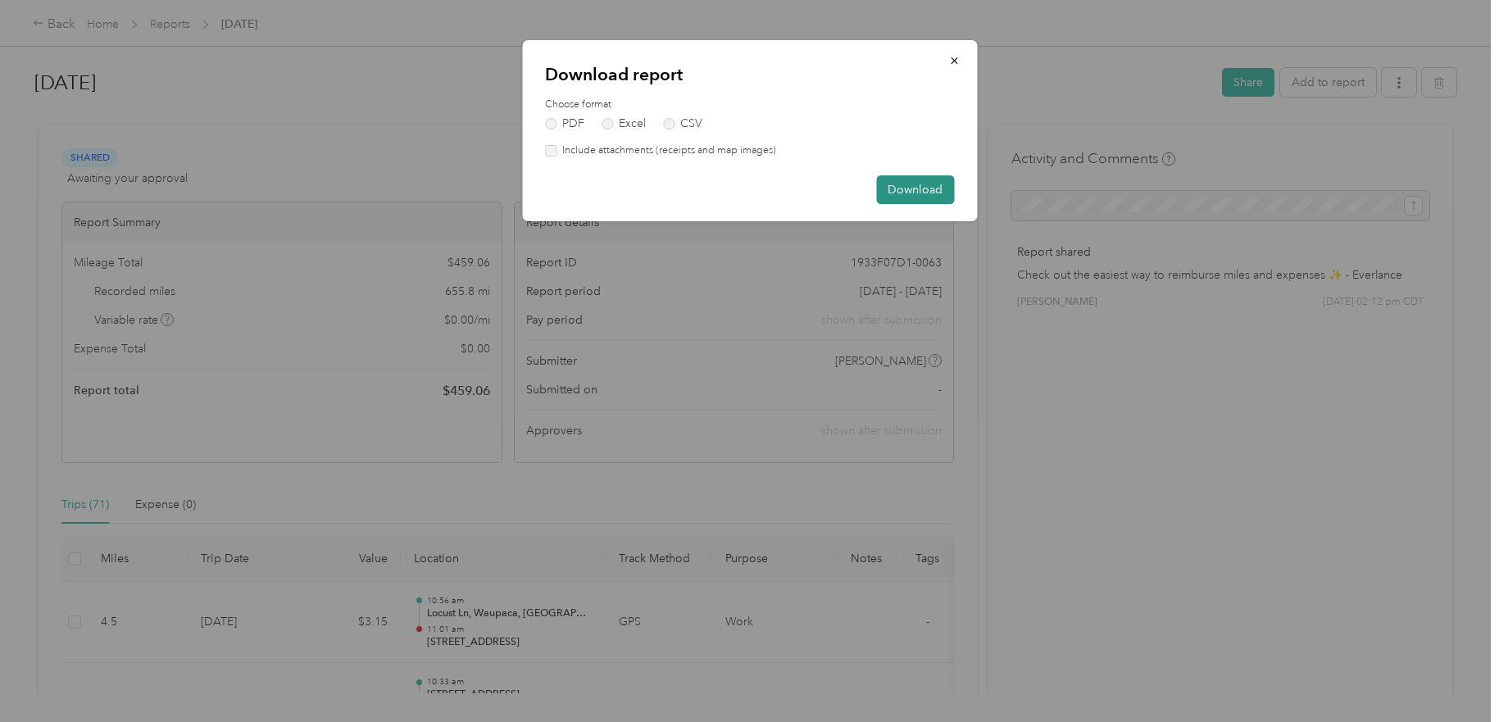
click at [909, 192] on button "Download" at bounding box center [915, 189] width 78 height 29
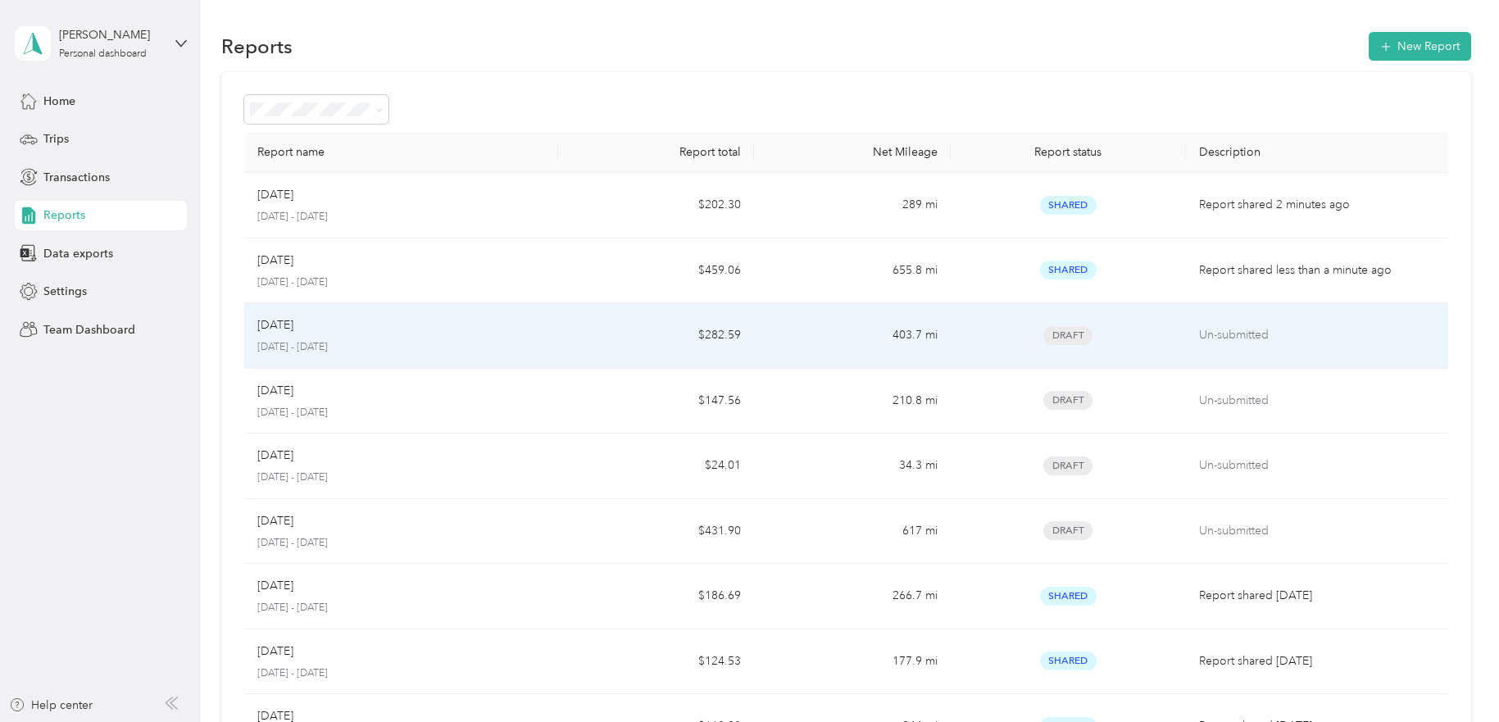
click at [1070, 341] on span "Draft" at bounding box center [1067, 335] width 49 height 19
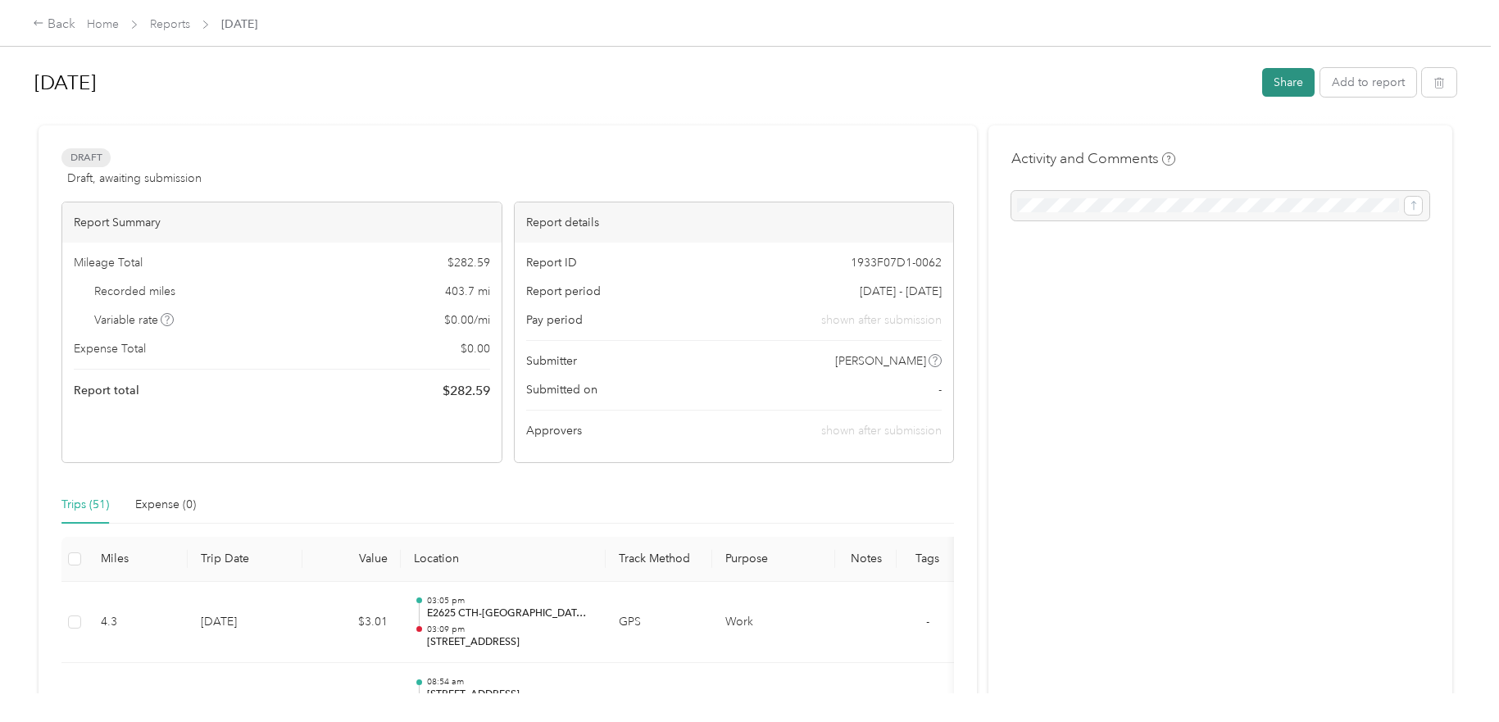
click at [1297, 90] on button "Share" at bounding box center [1288, 82] width 52 height 29
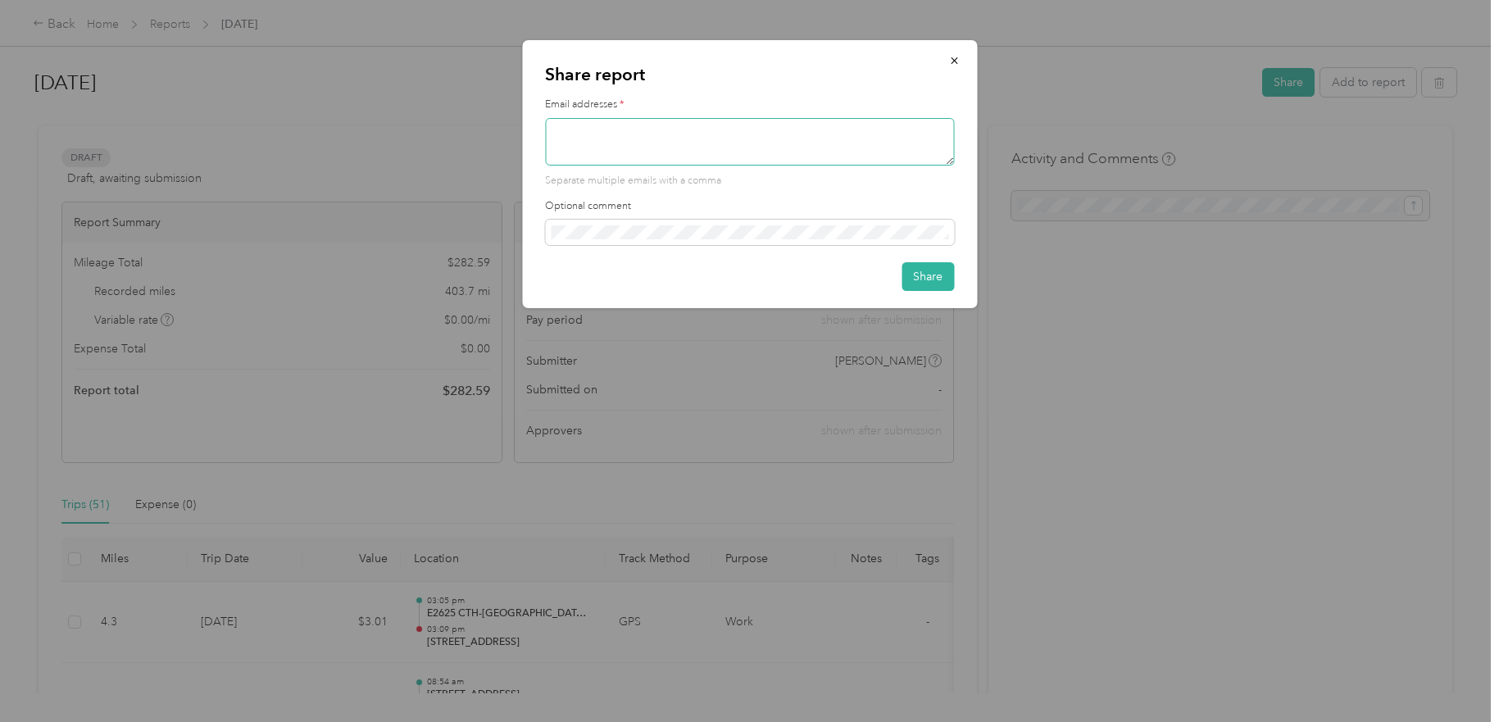
click at [666, 146] on textarea at bounding box center [749, 142] width 409 height 48
type textarea "mark@wnmdag.org"
click at [910, 283] on button "Share" at bounding box center [927, 276] width 52 height 29
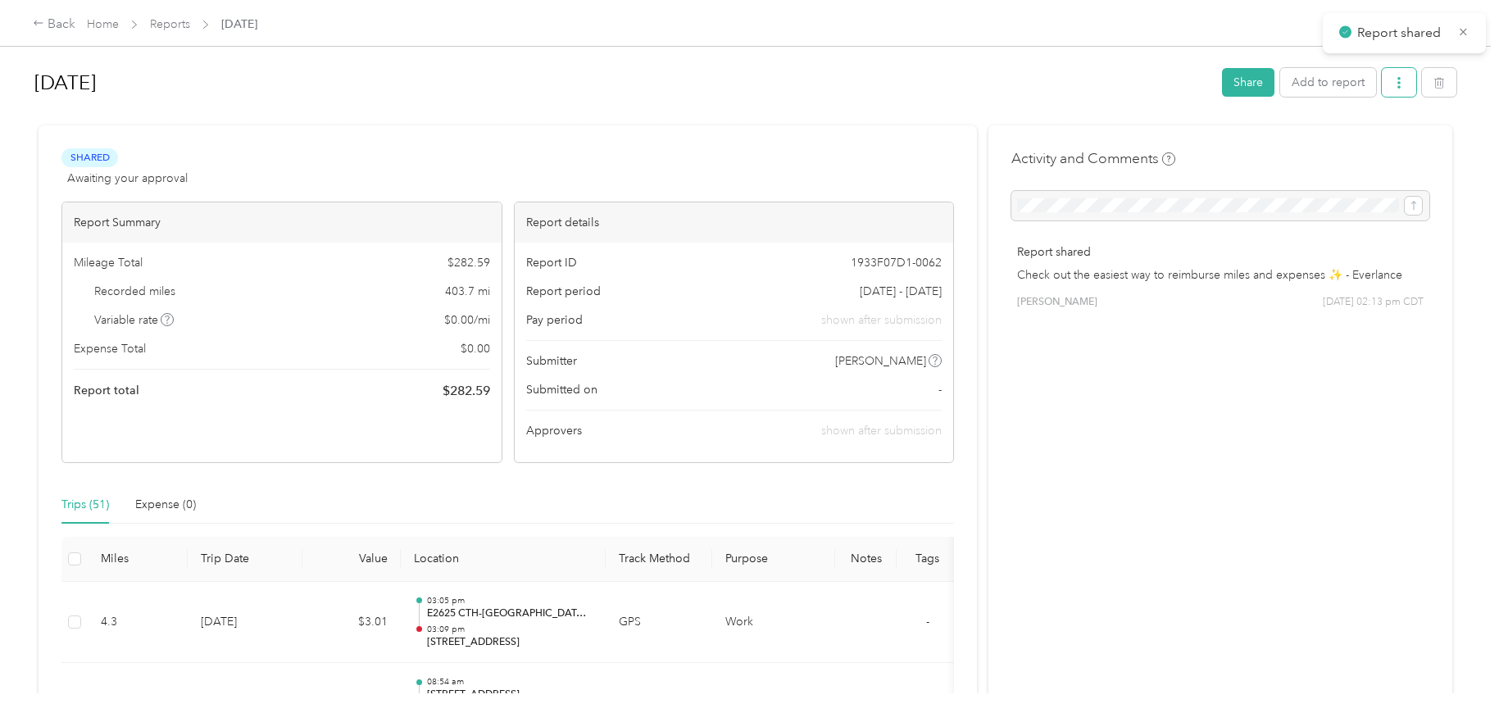
click at [1397, 78] on icon "button" at bounding box center [1398, 82] width 11 height 11
click at [1342, 149] on span "Download" at bounding box center [1348, 142] width 54 height 17
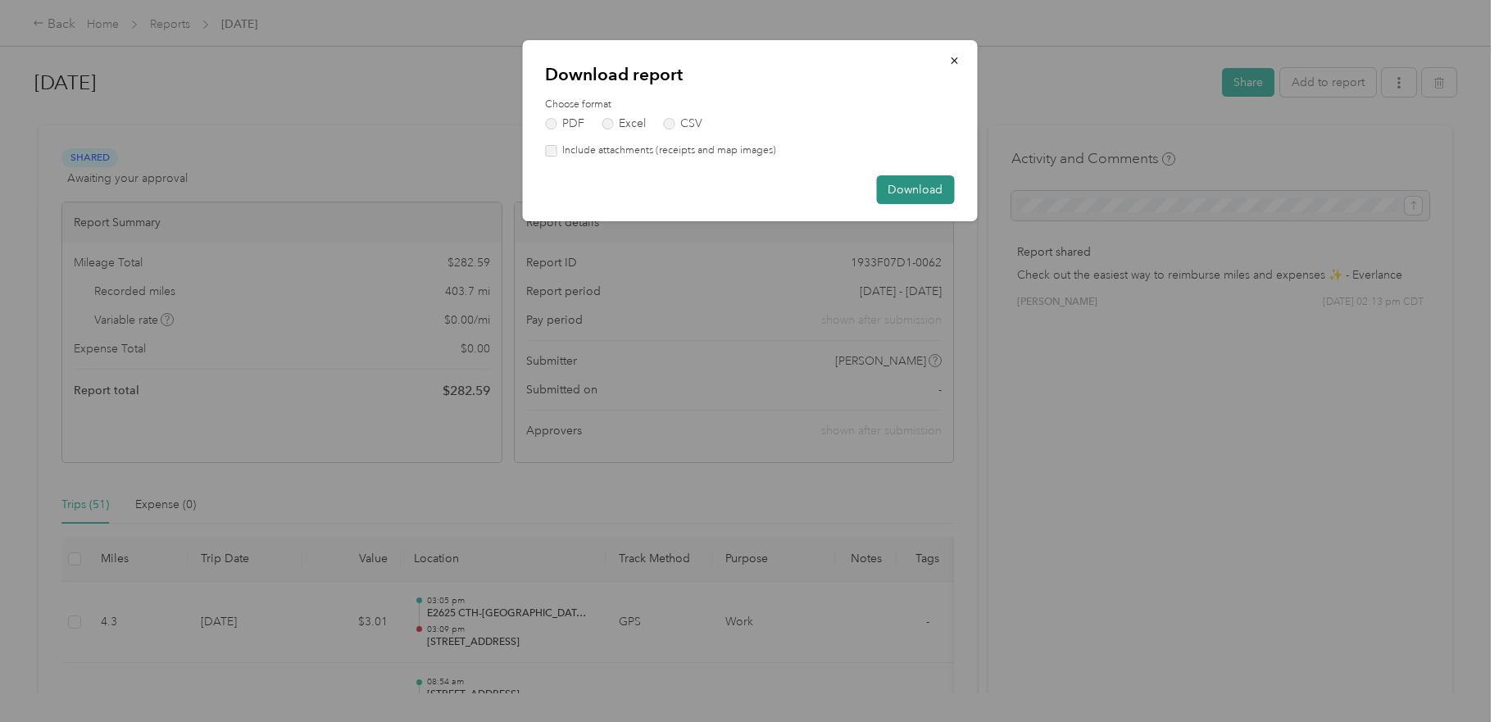
click at [897, 196] on button "Download" at bounding box center [915, 189] width 78 height 29
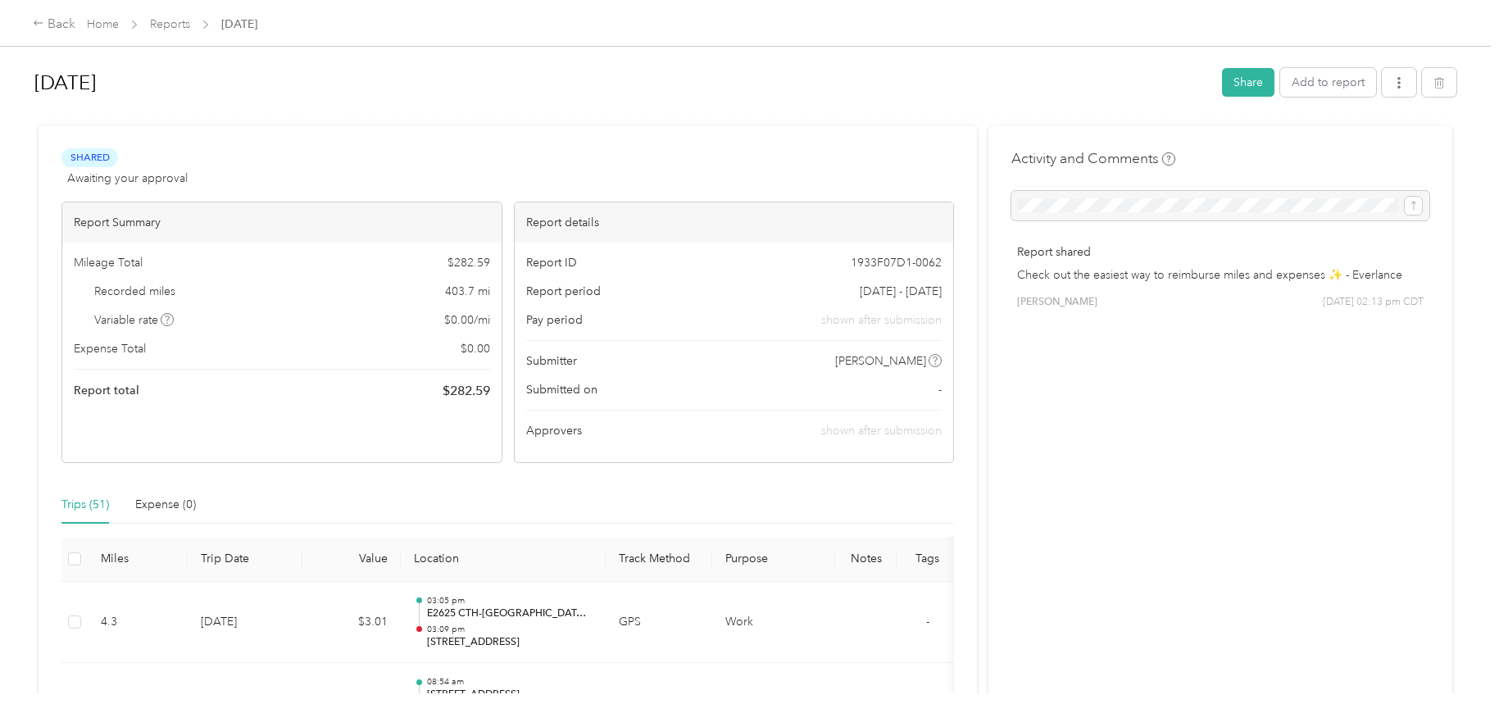
click at [715, 103] on div "Aug 2025 Share Add to report" at bounding box center [745, 85] width 1422 height 48
click at [179, 29] on link "Reports" at bounding box center [170, 24] width 40 height 14
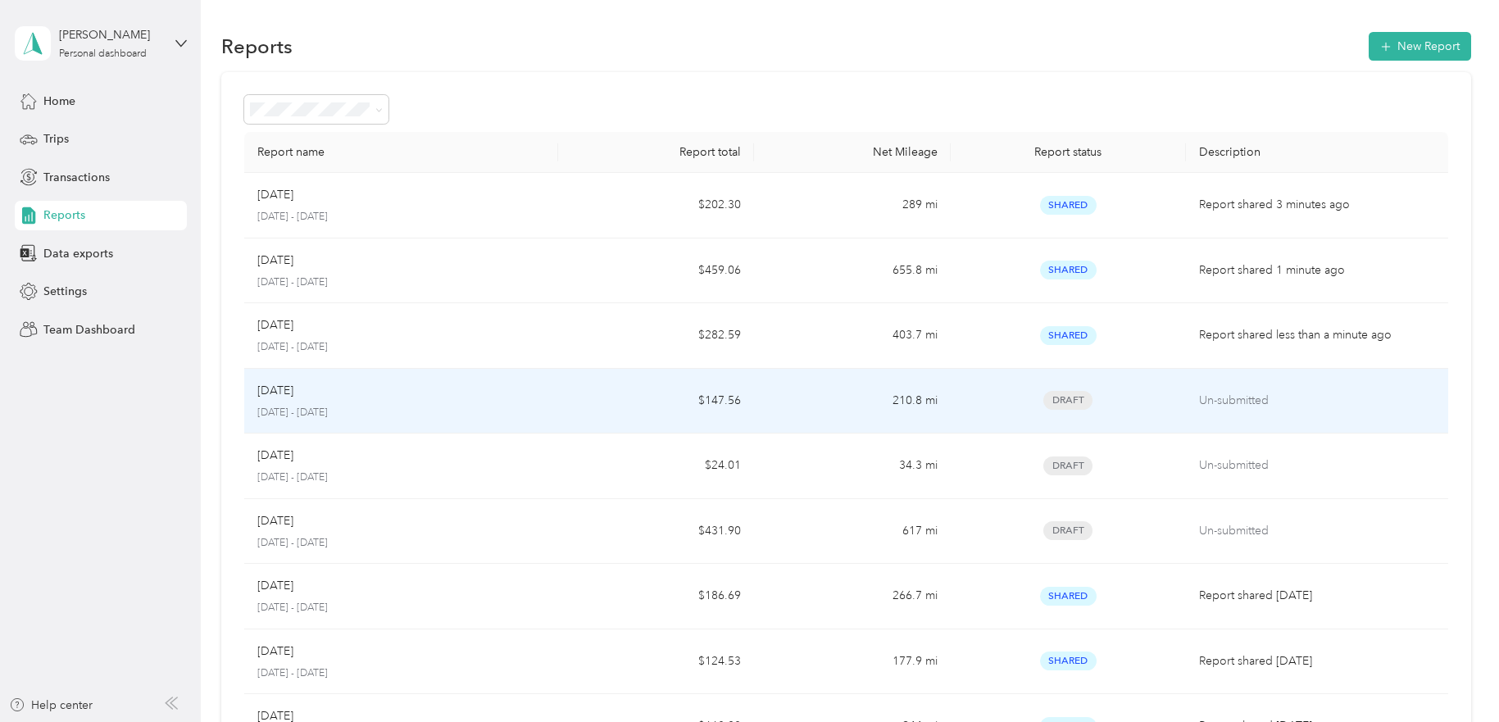
click at [1053, 390] on td "Draft" at bounding box center [1068, 402] width 235 height 66
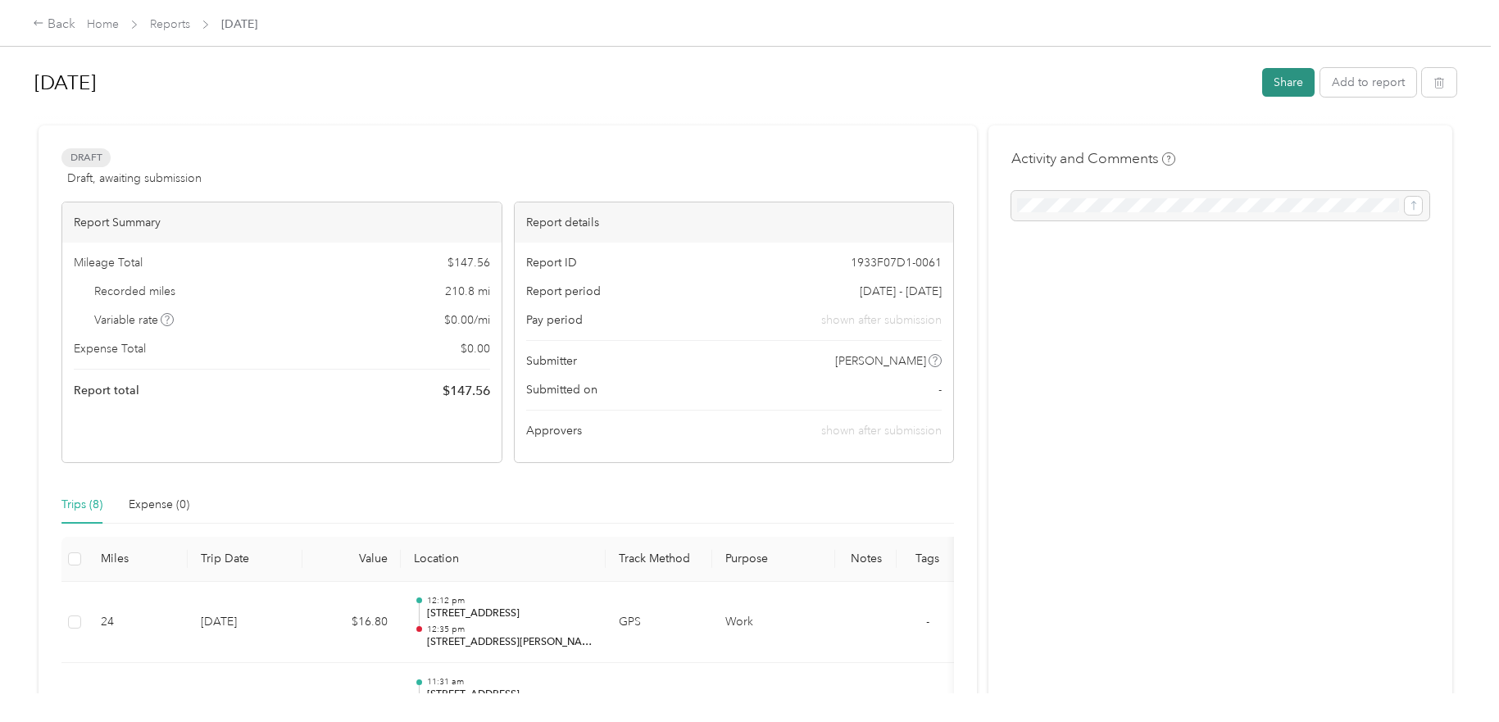
click at [1290, 79] on button "Share" at bounding box center [1288, 82] width 52 height 29
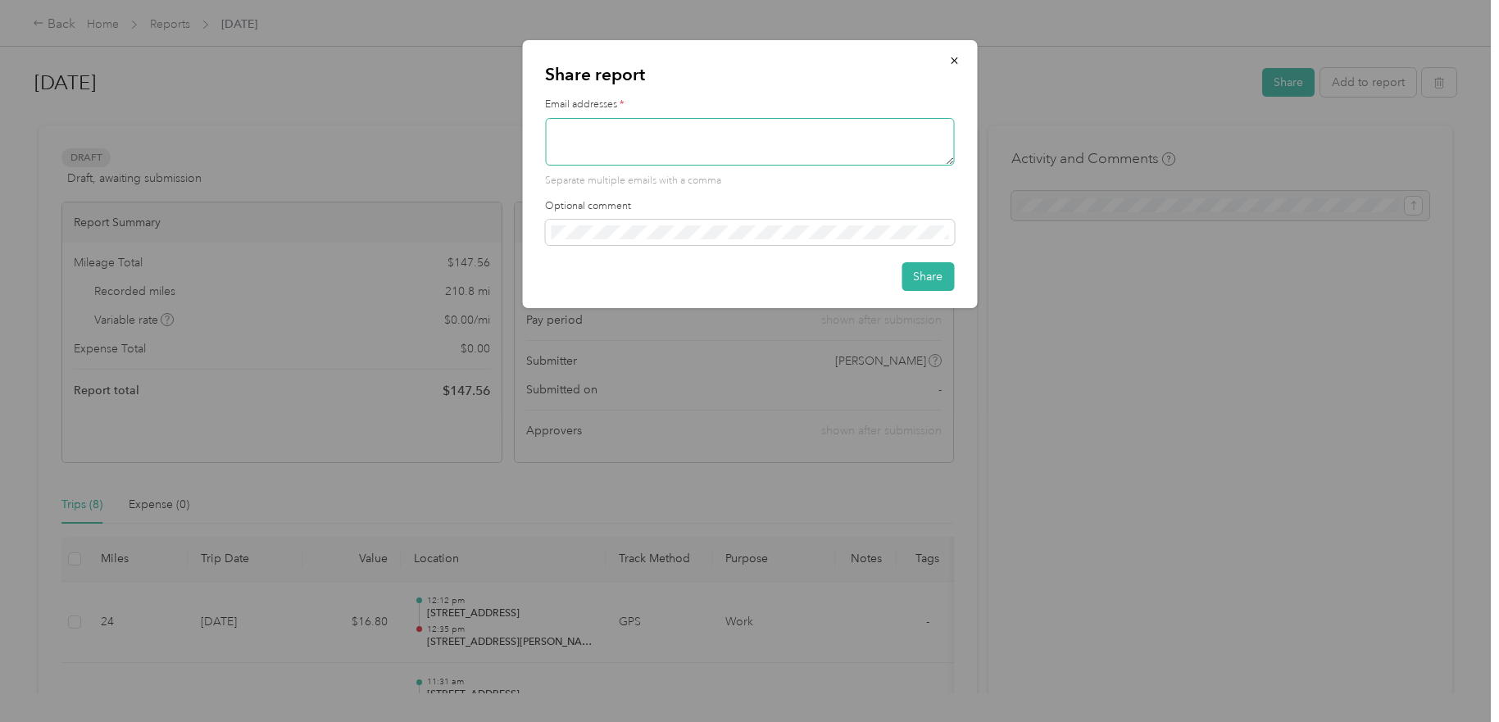
click at [707, 152] on textarea at bounding box center [749, 142] width 409 height 48
type textarea "mark@wnmdag.org"
click at [931, 281] on button "Share" at bounding box center [927, 276] width 52 height 29
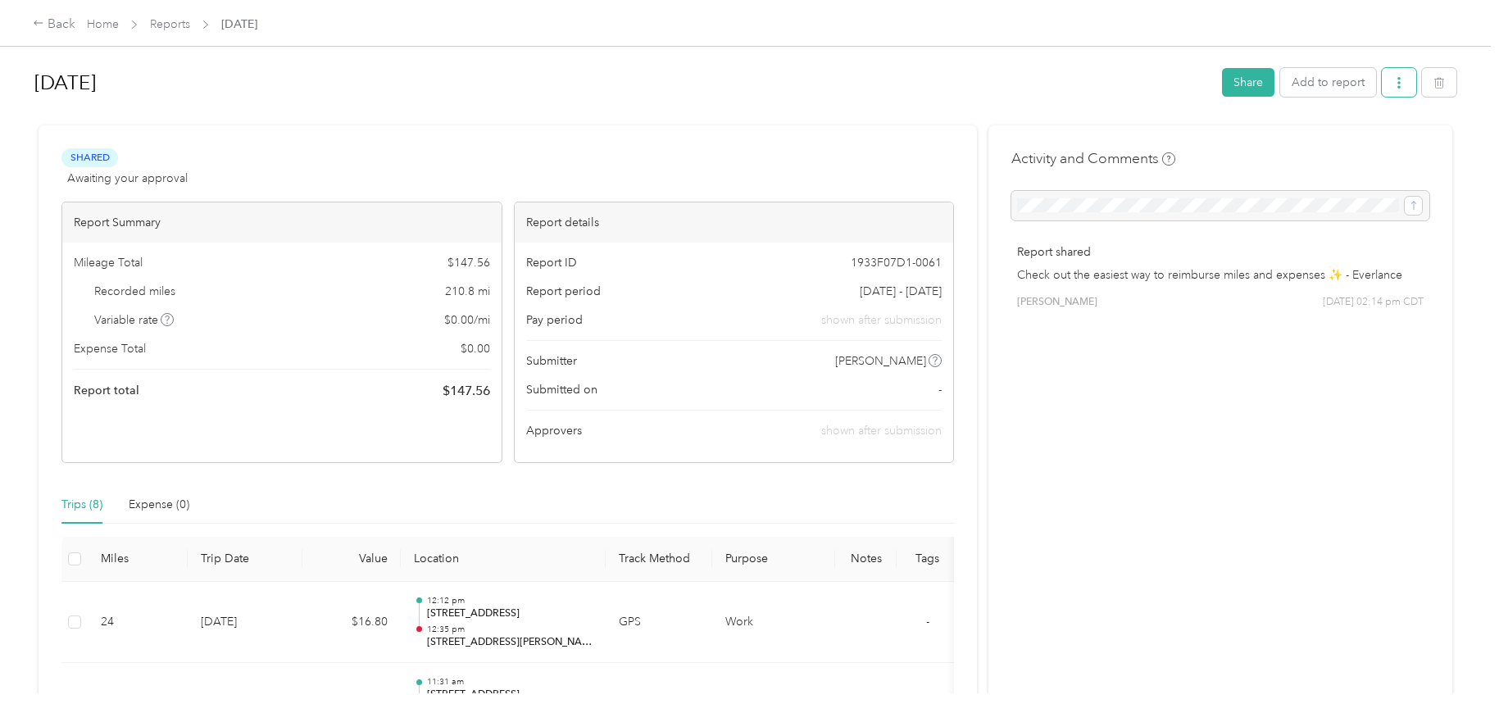
click at [1398, 85] on icon "button" at bounding box center [1398, 82] width 11 height 11
click at [1351, 145] on span "Download" at bounding box center [1348, 142] width 54 height 17
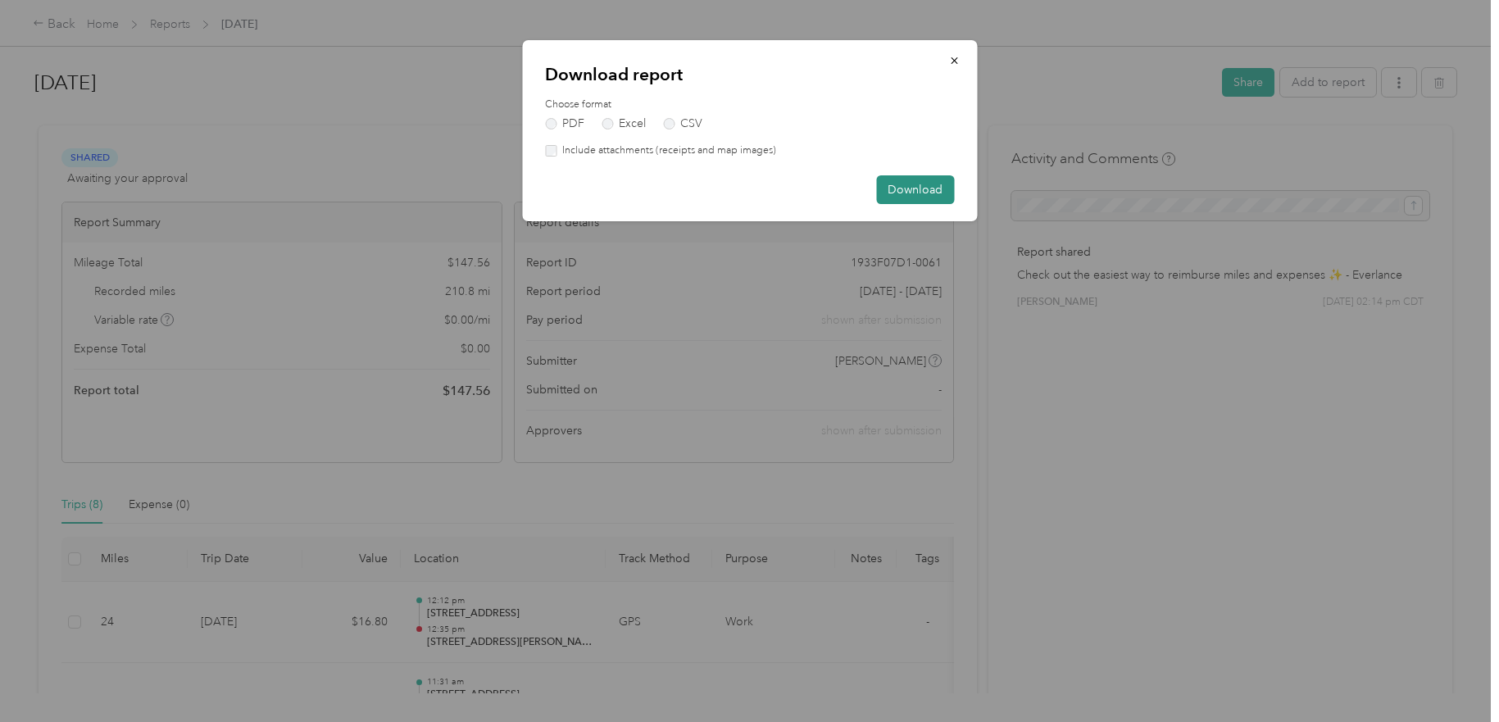
click at [910, 193] on button "Download" at bounding box center [915, 189] width 78 height 29
